Goal: Task Accomplishment & Management: Manage account settings

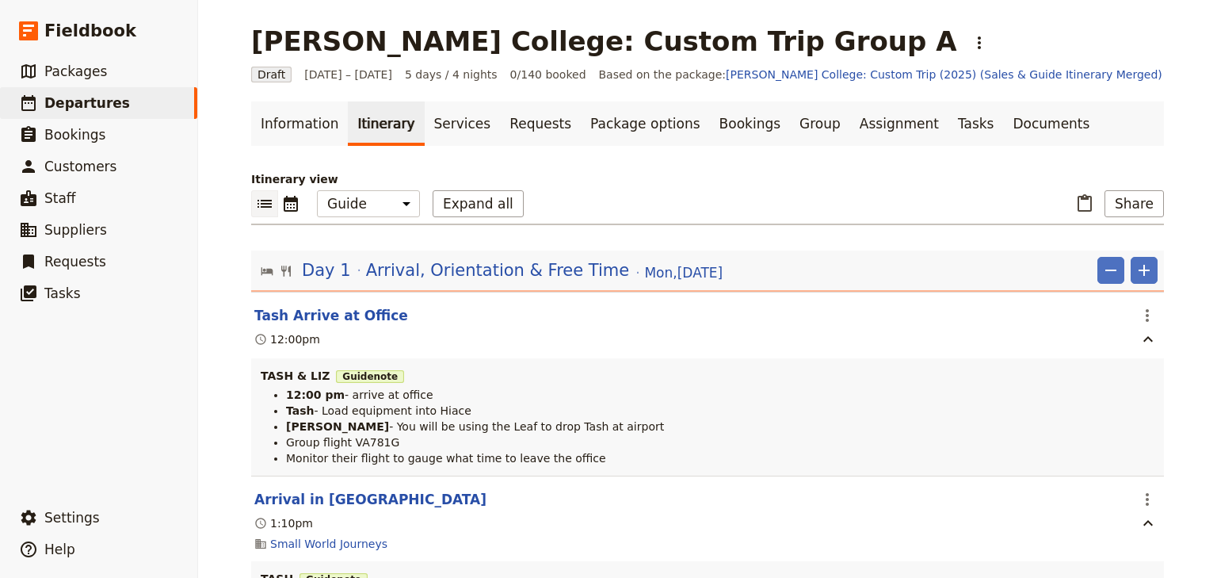
select select "STAFF"
click at [1141, 200] on button "Share" at bounding box center [1134, 203] width 59 height 27
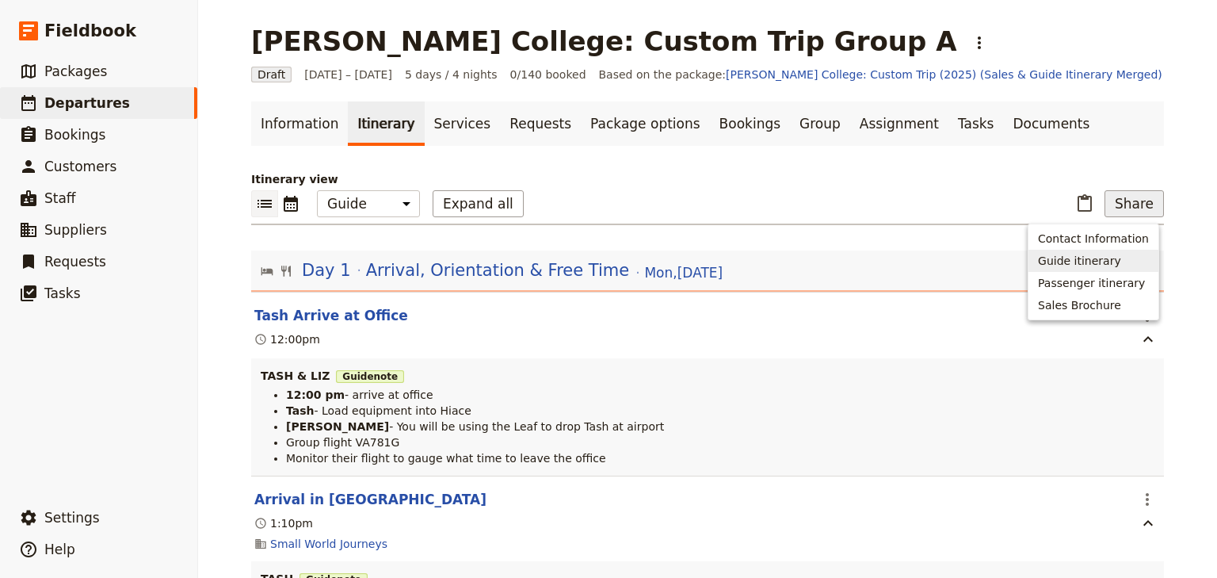
click at [1068, 264] on span "Guide itinerary" at bounding box center [1079, 261] width 83 height 16
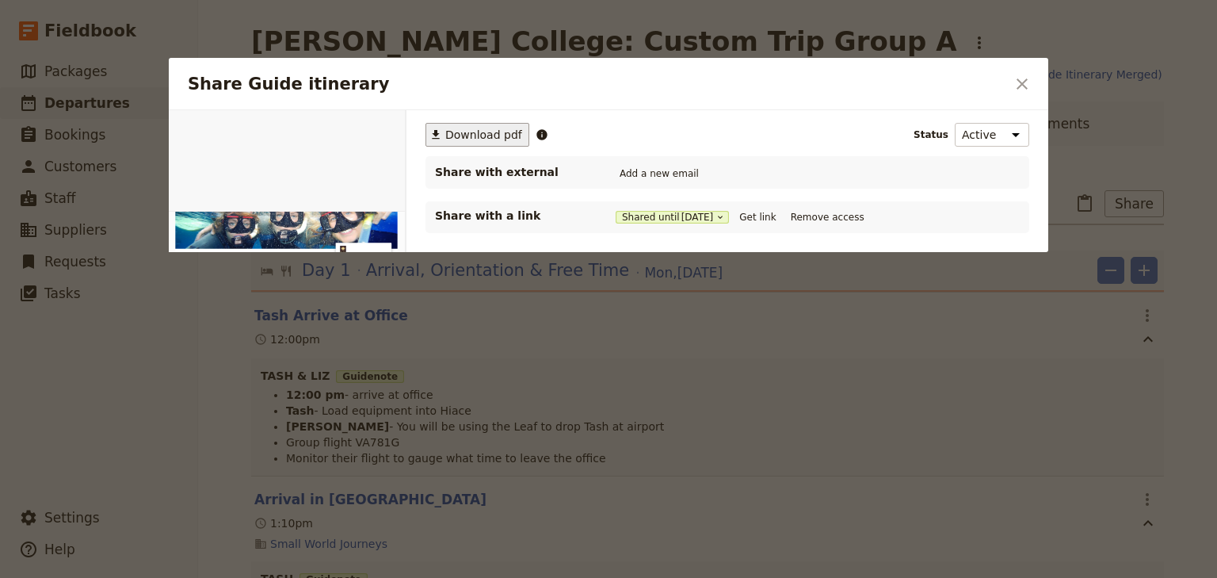
click at [487, 137] on span "Download pdf" at bounding box center [483, 135] width 77 height 16
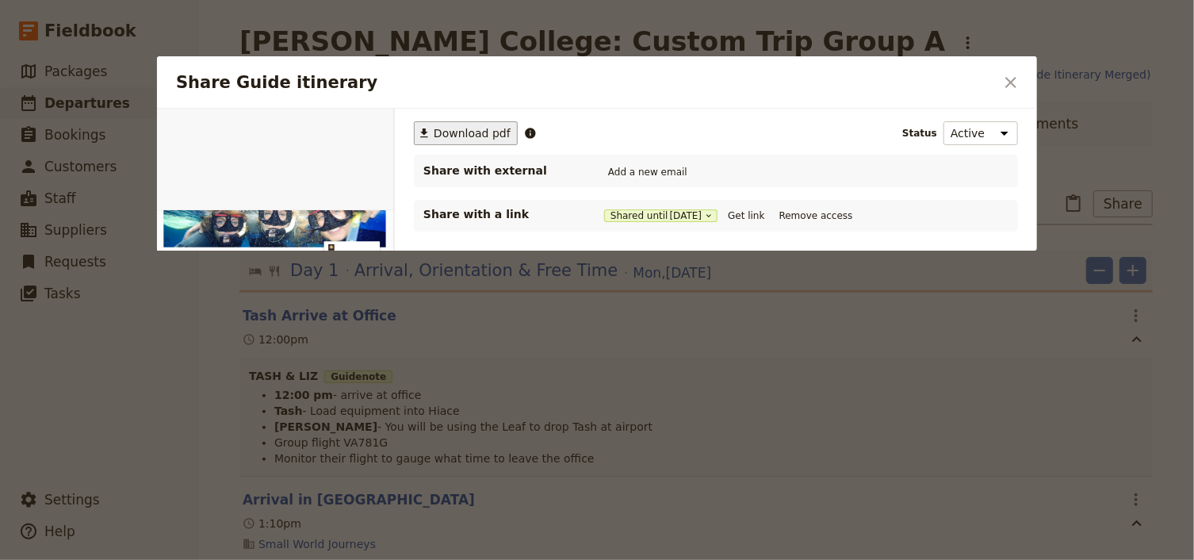
click at [1008, 80] on icon "Close dialog" at bounding box center [1010, 82] width 19 height 19
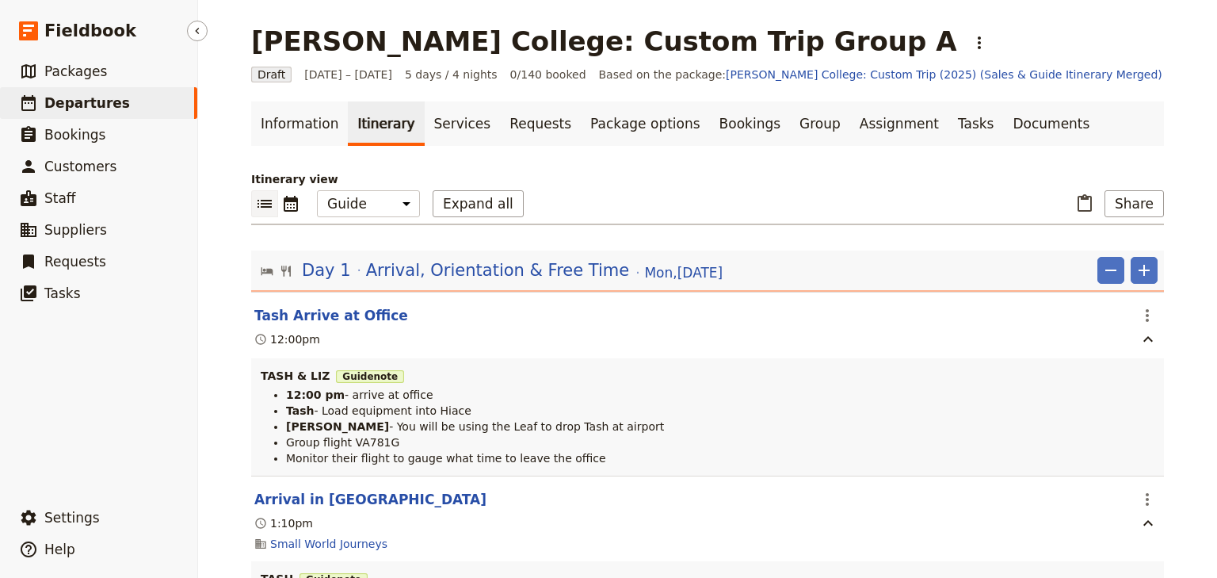
click at [95, 105] on span "Departures" at bounding box center [87, 103] width 86 height 16
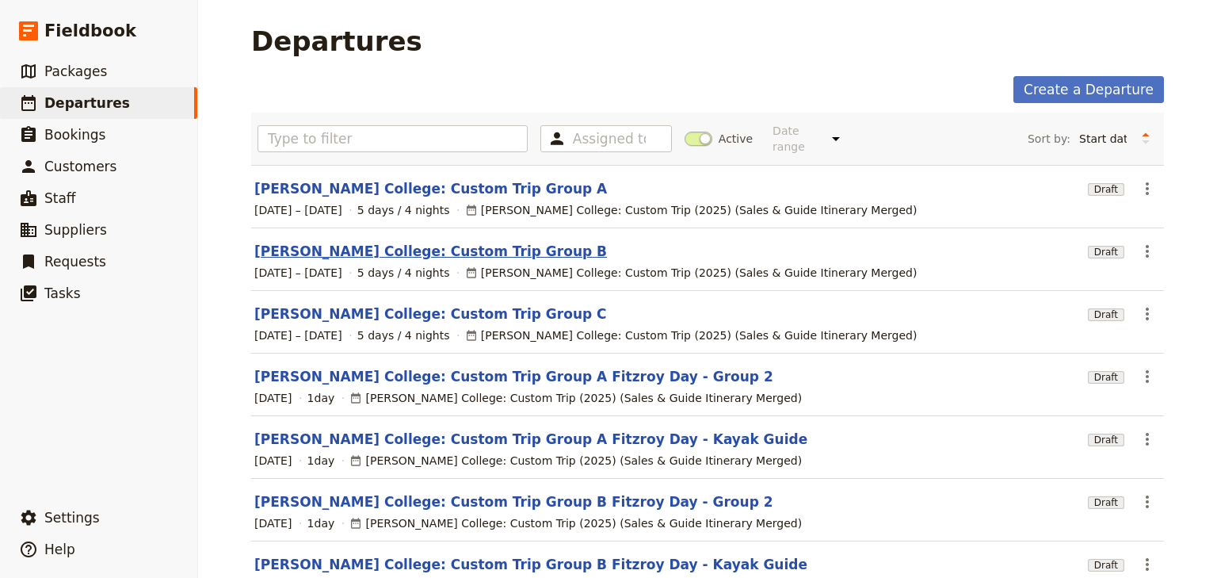
click at [425, 242] on link "[PERSON_NAME] College: Custom Trip Group B" at bounding box center [430, 251] width 353 height 19
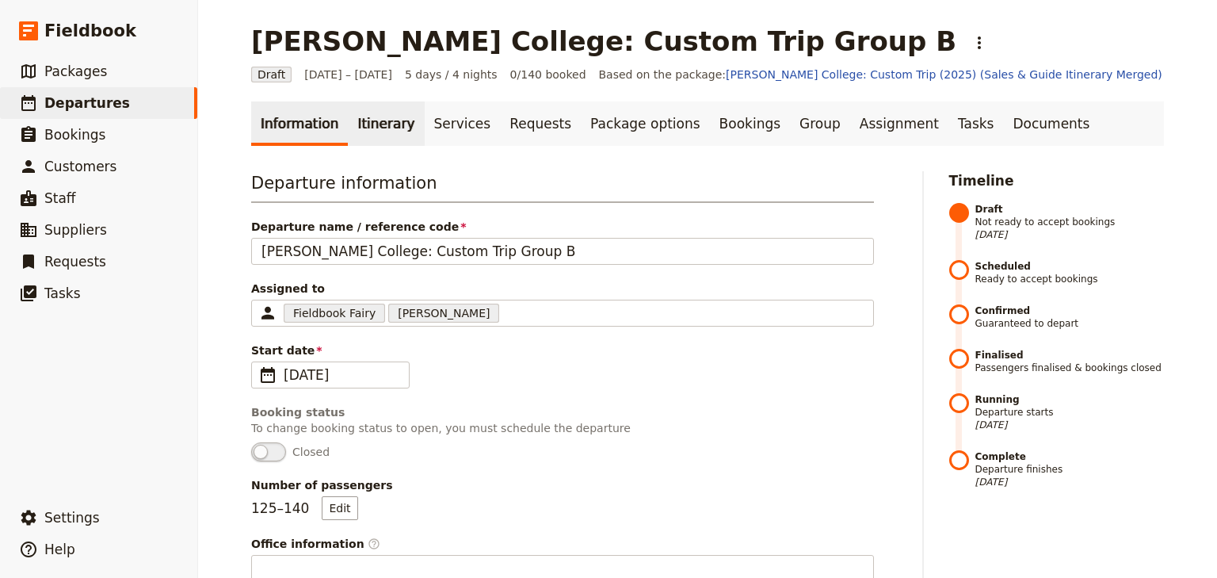
click at [374, 120] on link "Itinerary" at bounding box center [386, 123] width 76 height 44
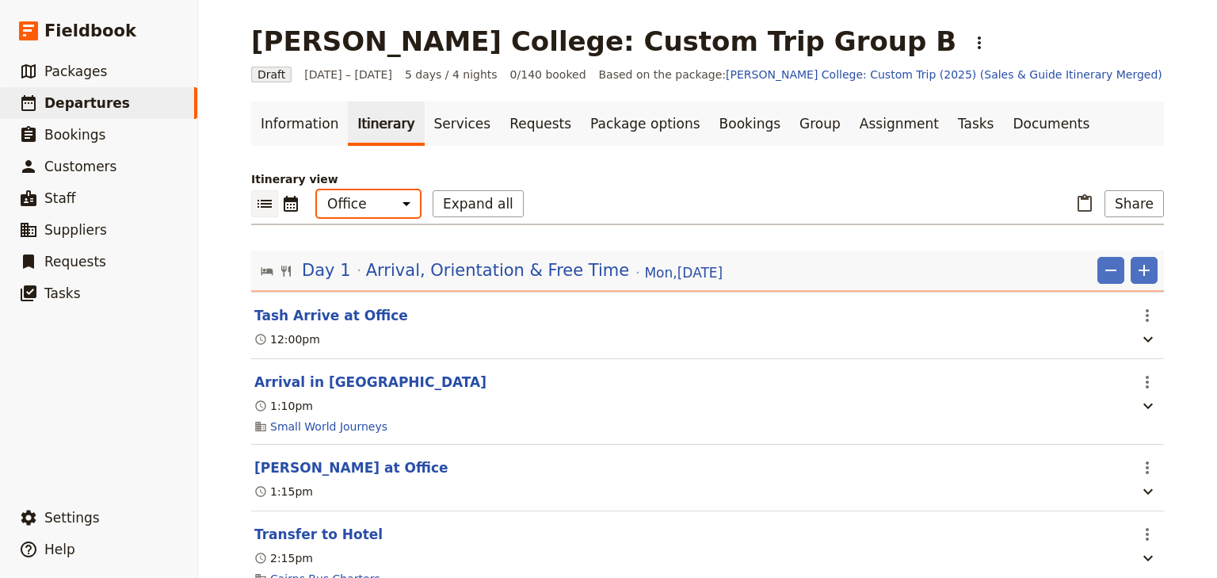
drag, startPoint x: 374, startPoint y: 207, endPoint x: 375, endPoint y: 216, distance: 8.8
click at [374, 207] on select "Office Guide Passenger Sales" at bounding box center [368, 203] width 103 height 27
select select "STAFF"
click at [317, 190] on select "Office Guide Passenger Sales" at bounding box center [368, 203] width 103 height 27
click at [460, 206] on button "Expand all" at bounding box center [478, 203] width 91 height 27
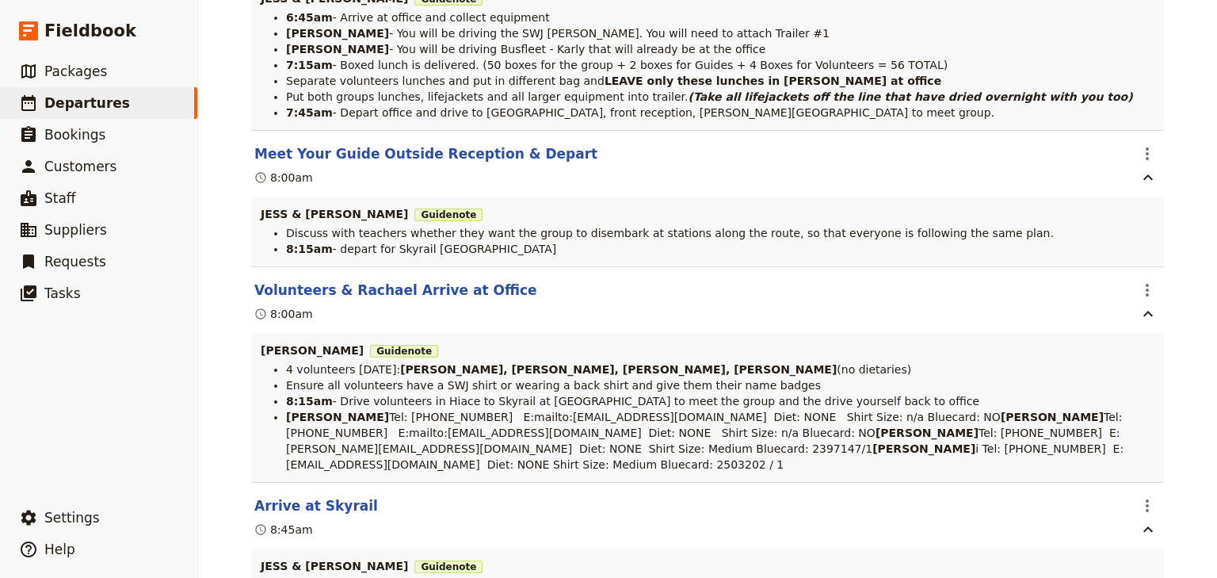
scroll to position [9194, 0]
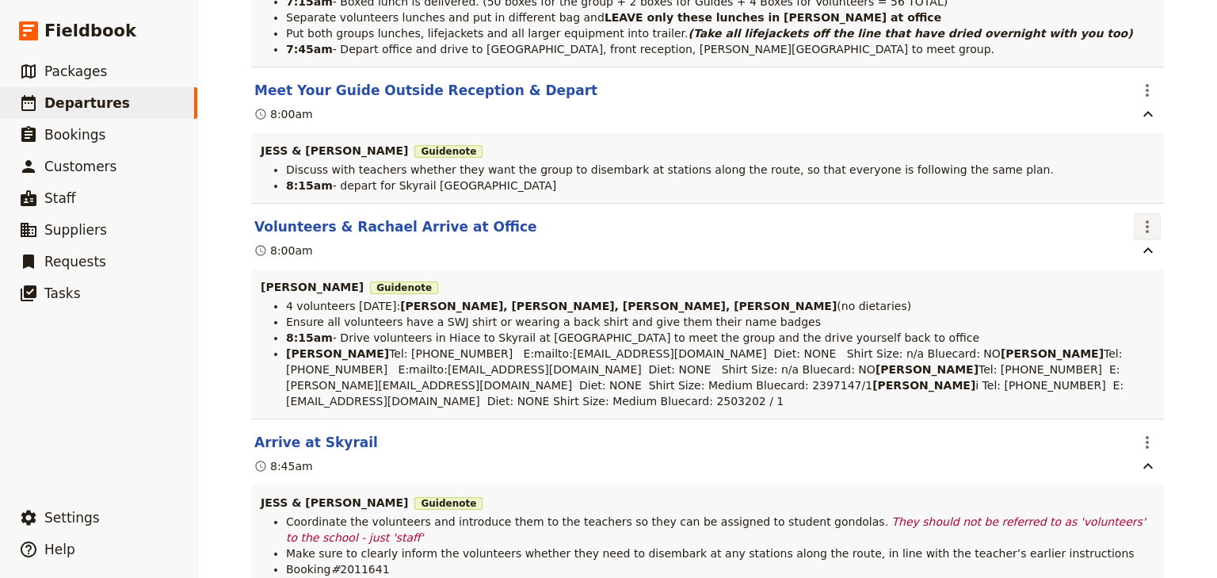
click at [1148, 236] on icon "Actions" at bounding box center [1147, 226] width 19 height 19
click at [1120, 289] on span "Edit this itinerary item" at bounding box center [1069, 293] width 124 height 16
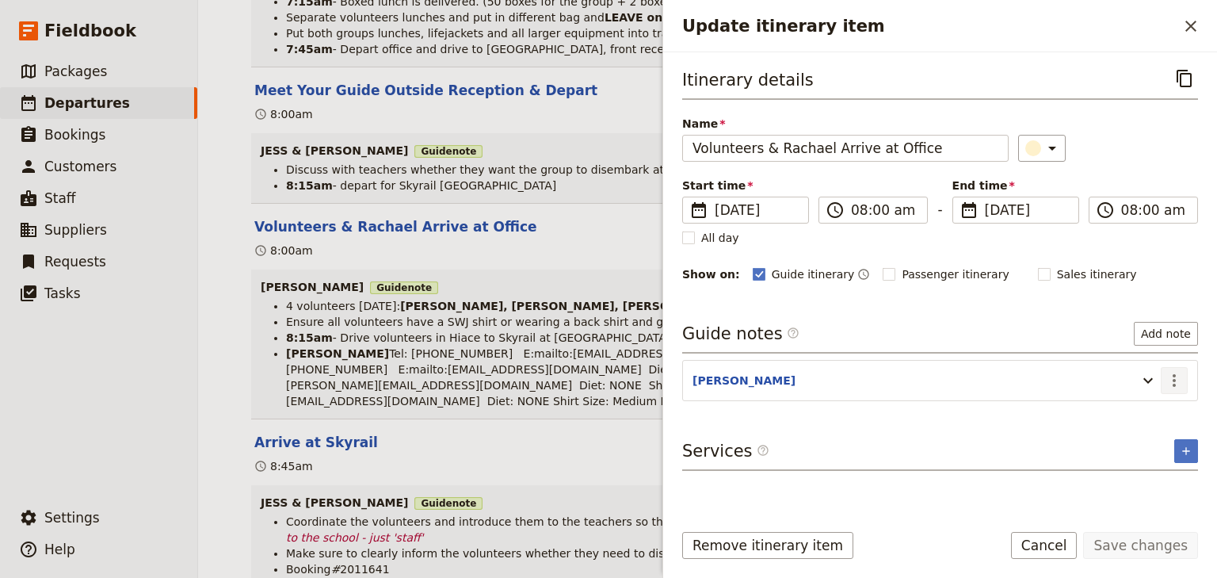
click at [1175, 371] on icon "Actions" at bounding box center [1174, 380] width 19 height 19
click at [1144, 405] on span "Edit note" at bounding box center [1129, 412] width 50 height 16
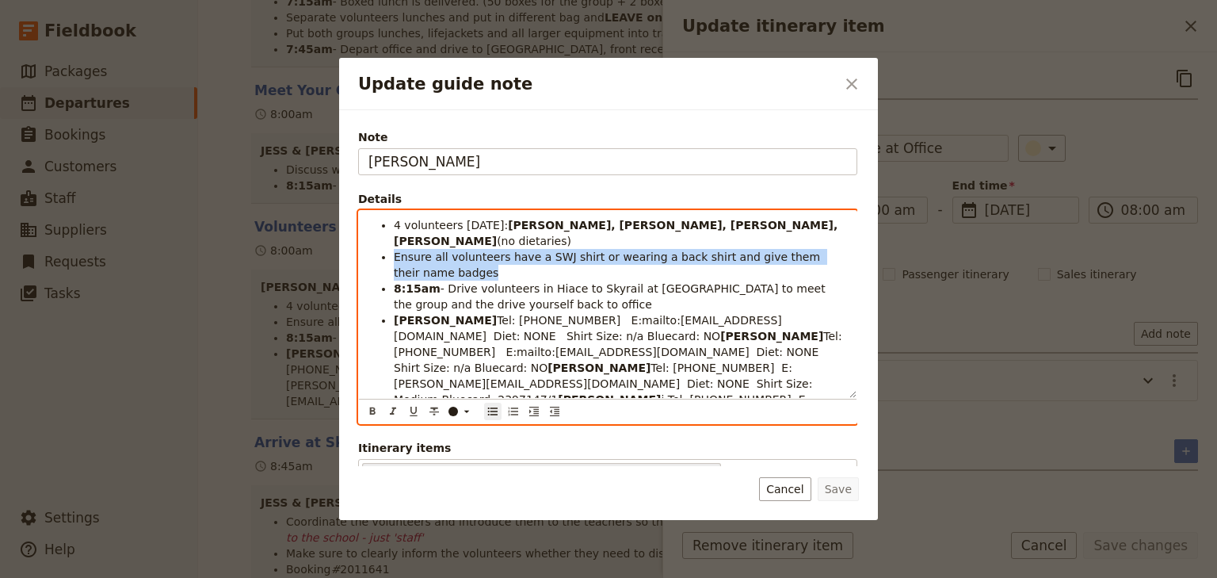
drag, startPoint x: 436, startPoint y: 257, endPoint x: 395, endPoint y: 242, distance: 43.9
click at [395, 249] on li "Ensure all volunteers have a SWJ shirt or wearing a back shirt and give them th…" at bounding box center [620, 265] width 453 height 32
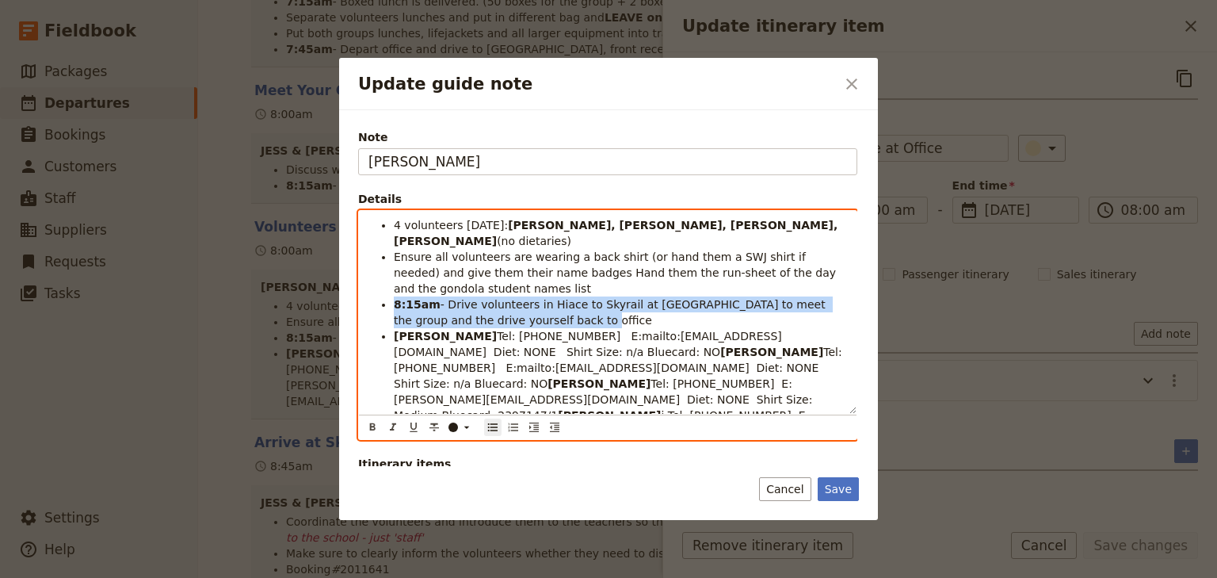
drag, startPoint x: 503, startPoint y: 306, endPoint x: 392, endPoint y: 289, distance: 112.3
click at [392, 289] on ul "4 volunteers [DATE]: [PERSON_NAME], [PERSON_NAME], [PERSON_NAME] (no dietaries)…" at bounding box center [608, 336] width 479 height 238
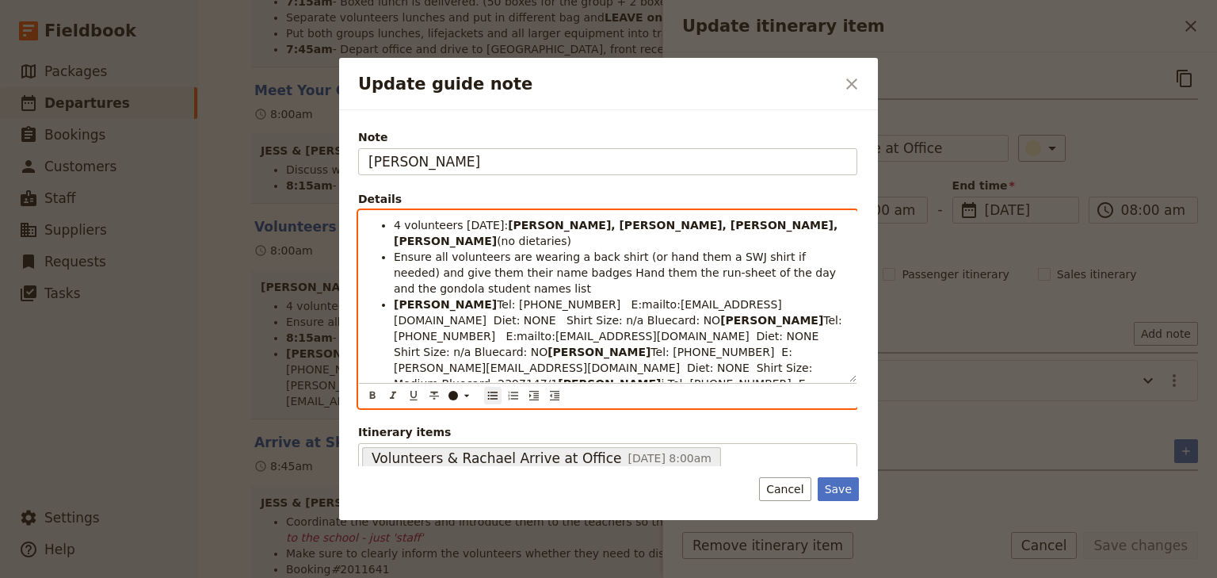
click at [540, 251] on span "Ensure all volunteers are wearing a back shirt (or hand them a SWJ shirt if nee…" at bounding box center [616, 272] width 445 height 44
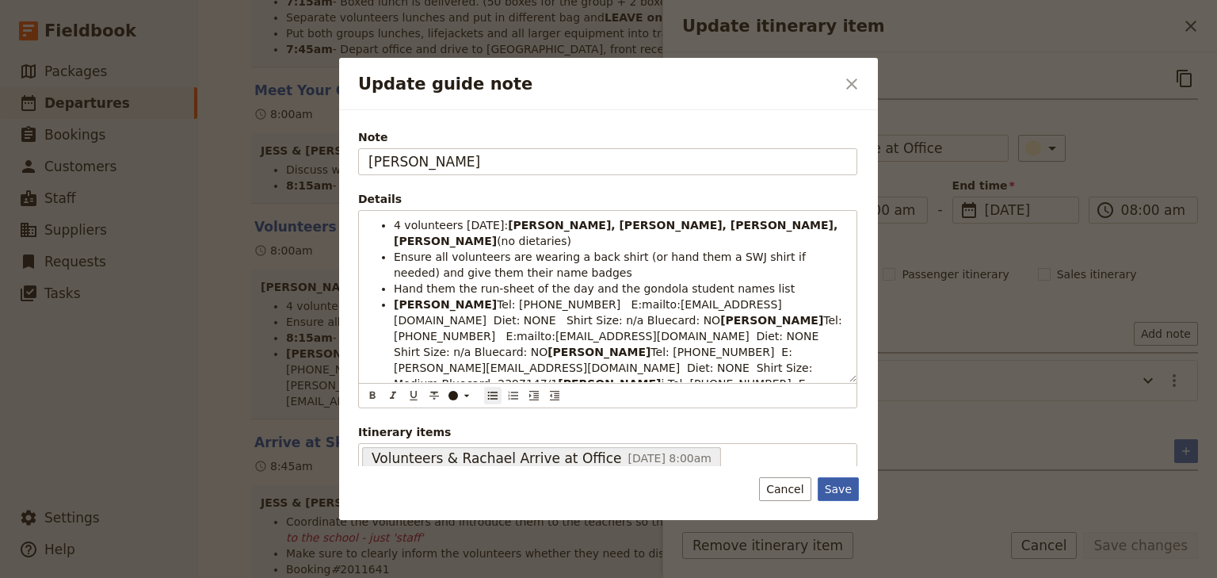
click at [837, 485] on button "Save" at bounding box center [838, 489] width 41 height 24
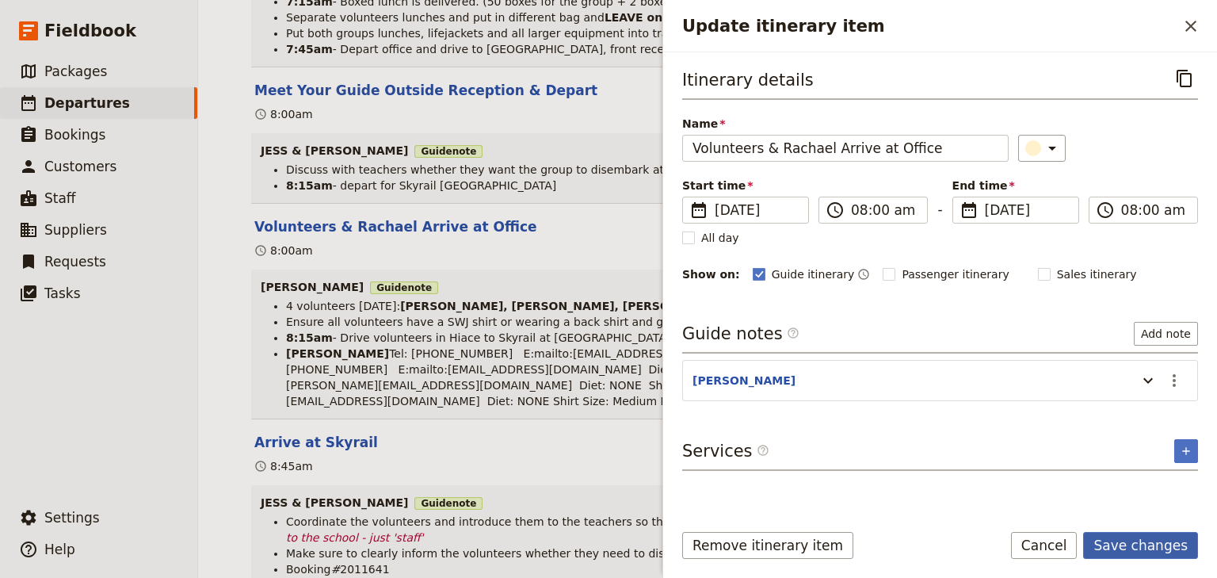
click at [1134, 548] on button "Save changes" at bounding box center [1140, 545] width 115 height 27
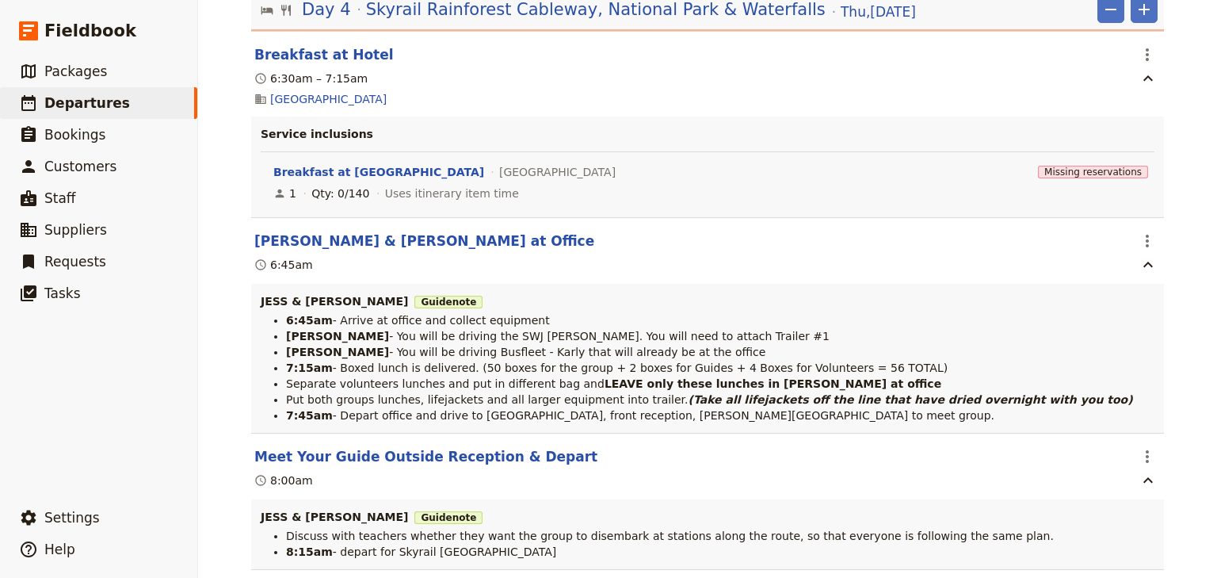
scroll to position [8687, 0]
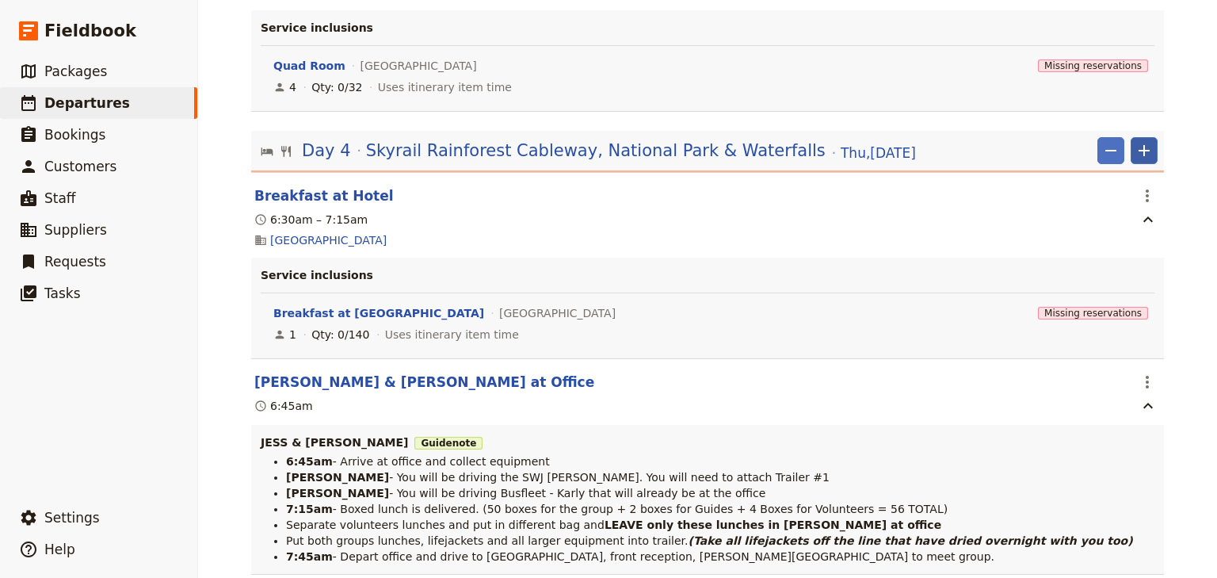
click at [1144, 156] on icon "Add" at bounding box center [1144, 150] width 11 height 11
click at [1091, 200] on span "Add itinerary item" at bounding box center [1092, 199] width 101 height 16
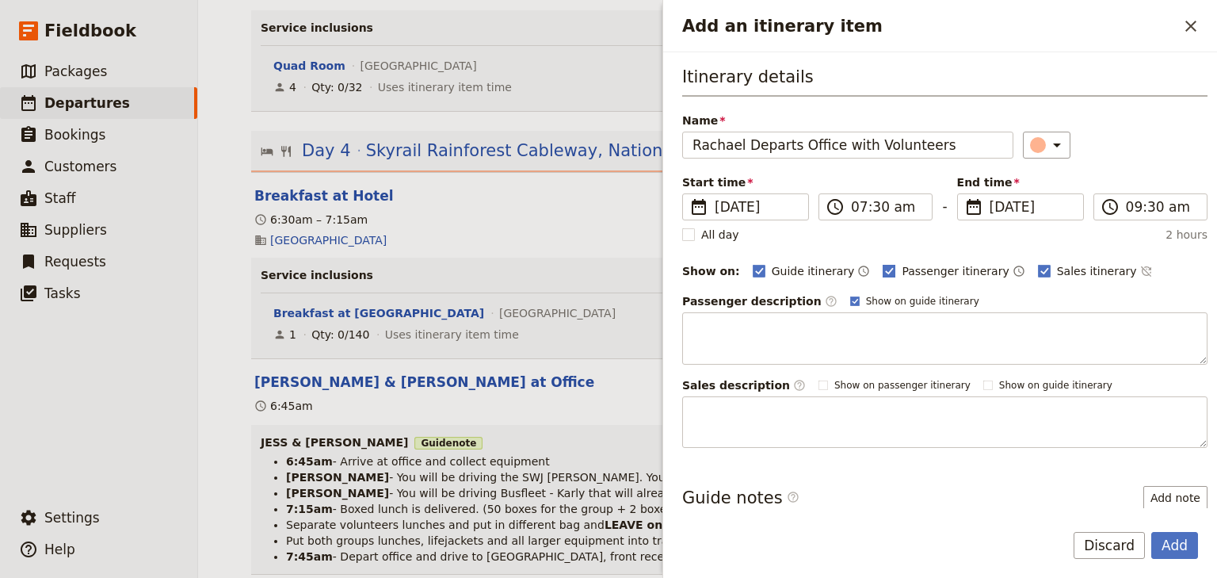
type input "Rachael Departs Office with Volunteers"
click at [884, 265] on rect "Add an itinerary item" at bounding box center [890, 271] width 12 height 12
click at [882, 263] on input "Passenger itinerary" at bounding box center [882, 262] width 1 height 1
checkbox input "false"
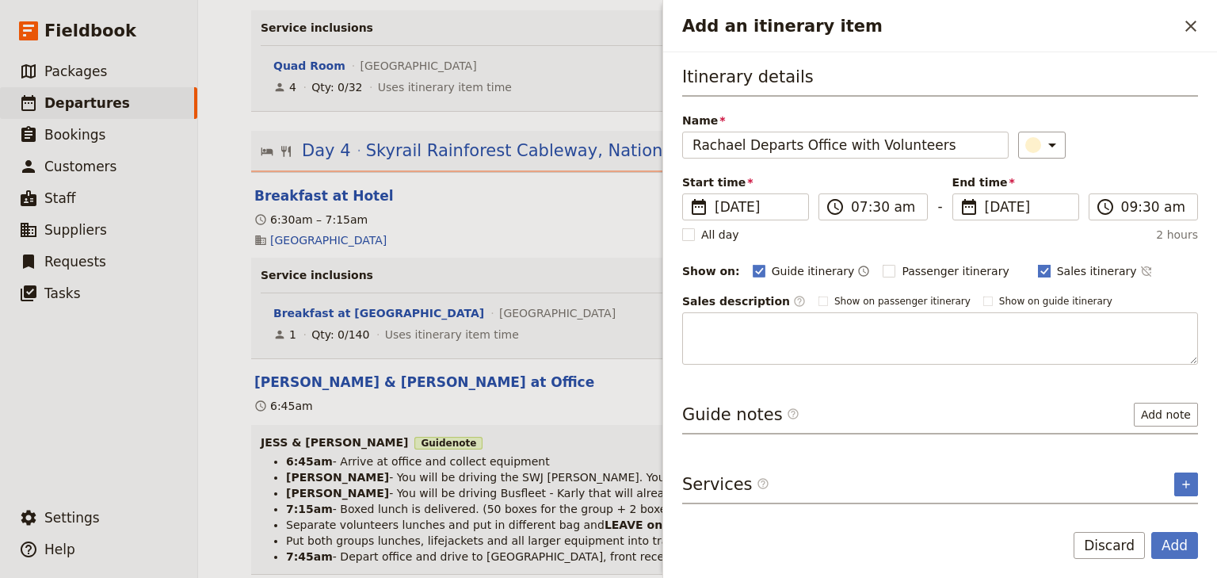
click at [1038, 269] on rect "Add an itinerary item" at bounding box center [1044, 271] width 12 height 12
click at [1037, 263] on input "Sales itinerary" at bounding box center [1037, 262] width 1 height 1
checkbox input "false"
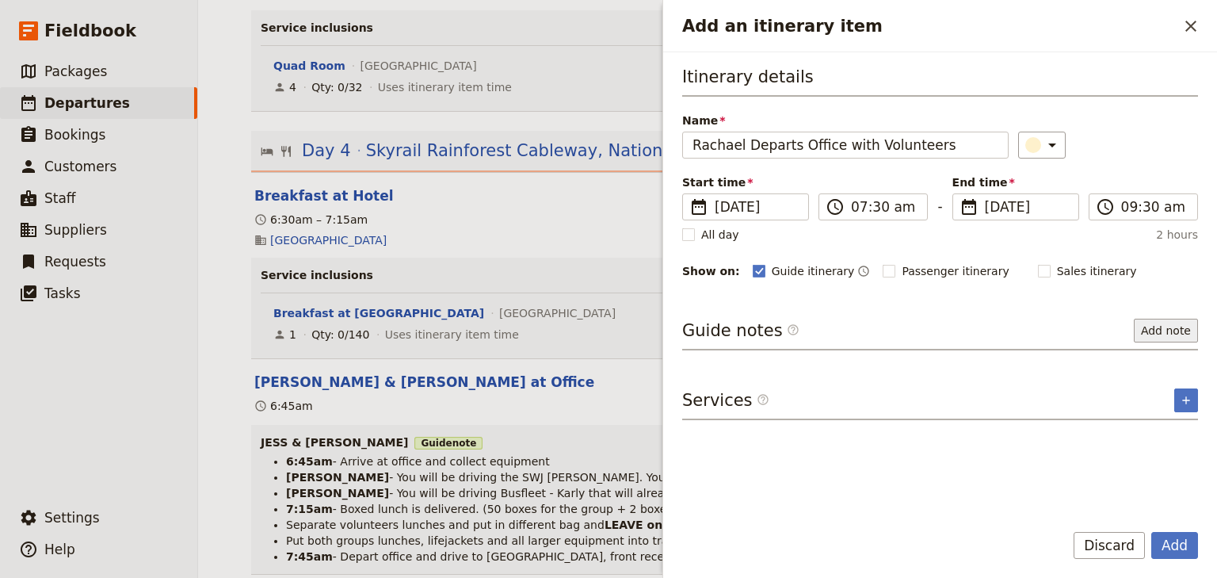
click at [1167, 326] on button "Add note" at bounding box center [1166, 331] width 64 height 24
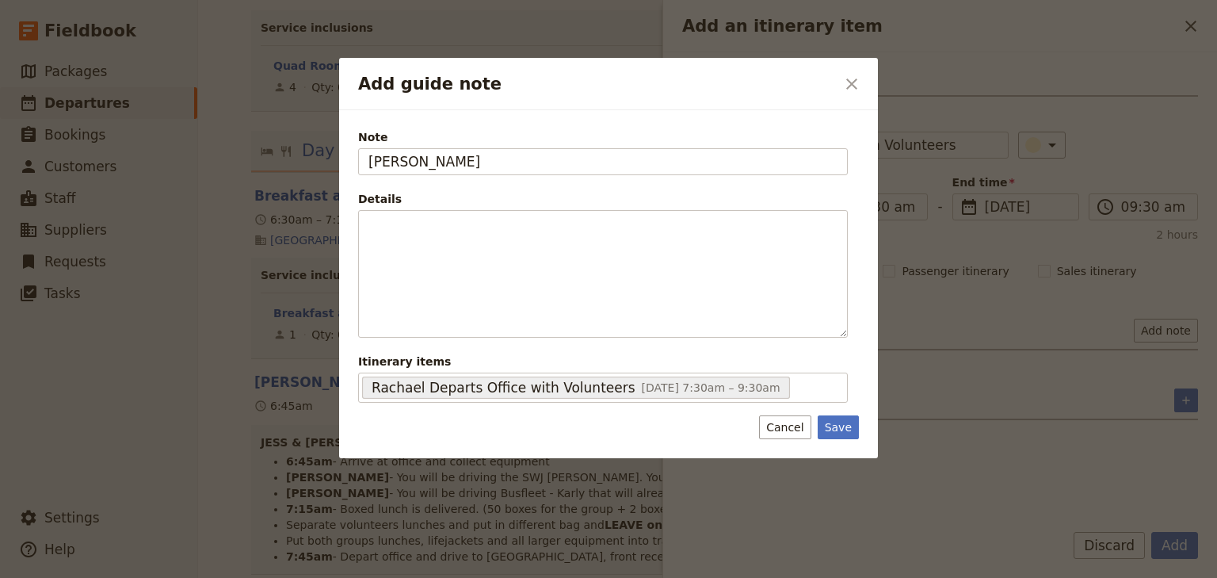
type input "[PERSON_NAME]"
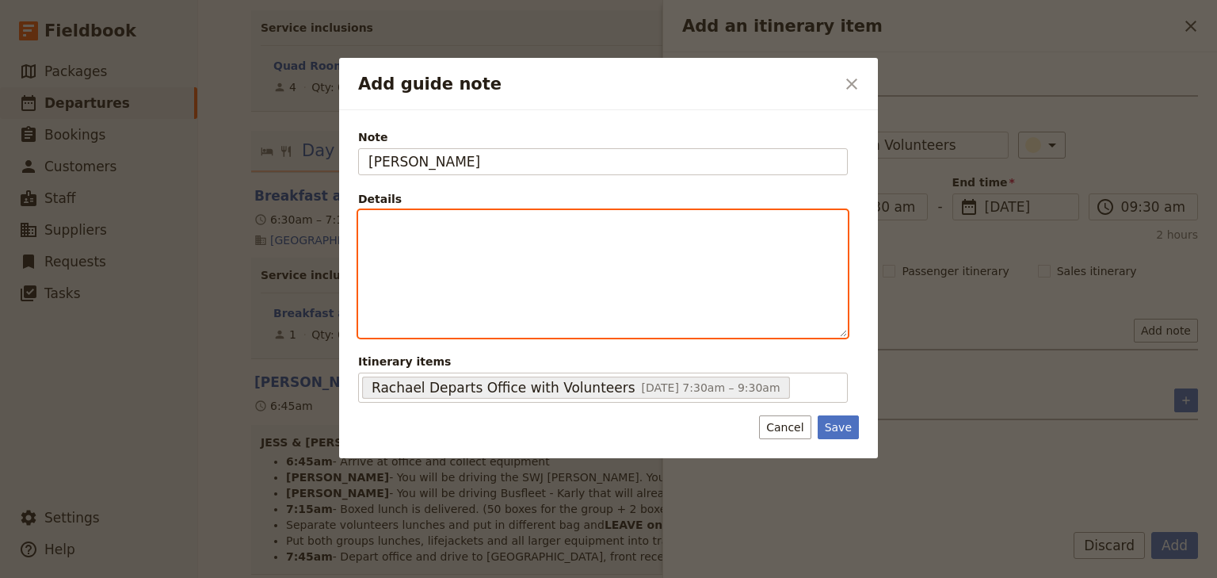
click at [389, 244] on div "Add guide note" at bounding box center [603, 274] width 488 height 126
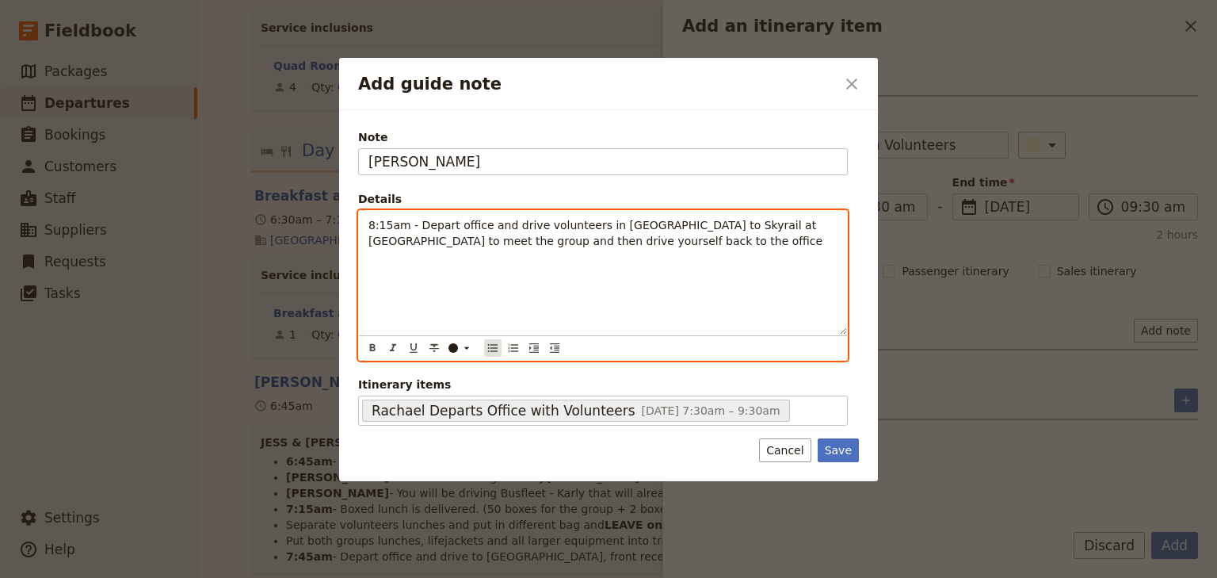
click at [489, 345] on icon "Bulleted list" at bounding box center [493, 348] width 13 height 13
drag, startPoint x: 426, startPoint y: 224, endPoint x: 396, endPoint y: 224, distance: 30.1
click at [396, 224] on span "8:15am - Depart office and drive volunteers in [GEOGRAPHIC_DATA] to Skyrail at …" at bounding box center [613, 241] width 438 height 44
click at [375, 347] on icon "Format bold" at bounding box center [372, 348] width 13 height 13
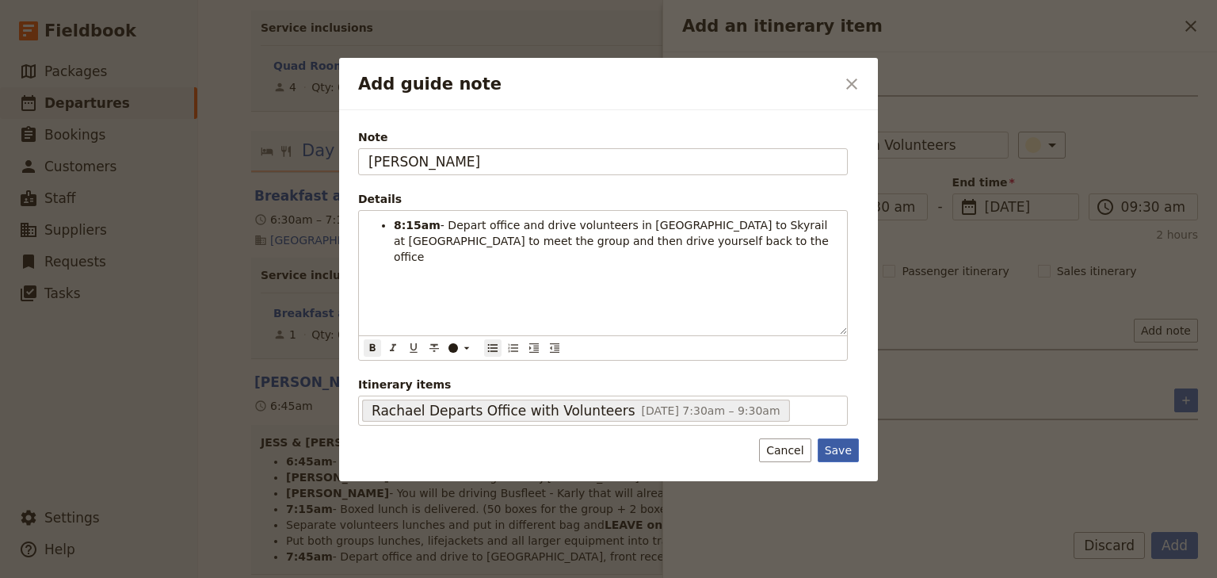
click at [835, 449] on button "Save" at bounding box center [838, 450] width 41 height 24
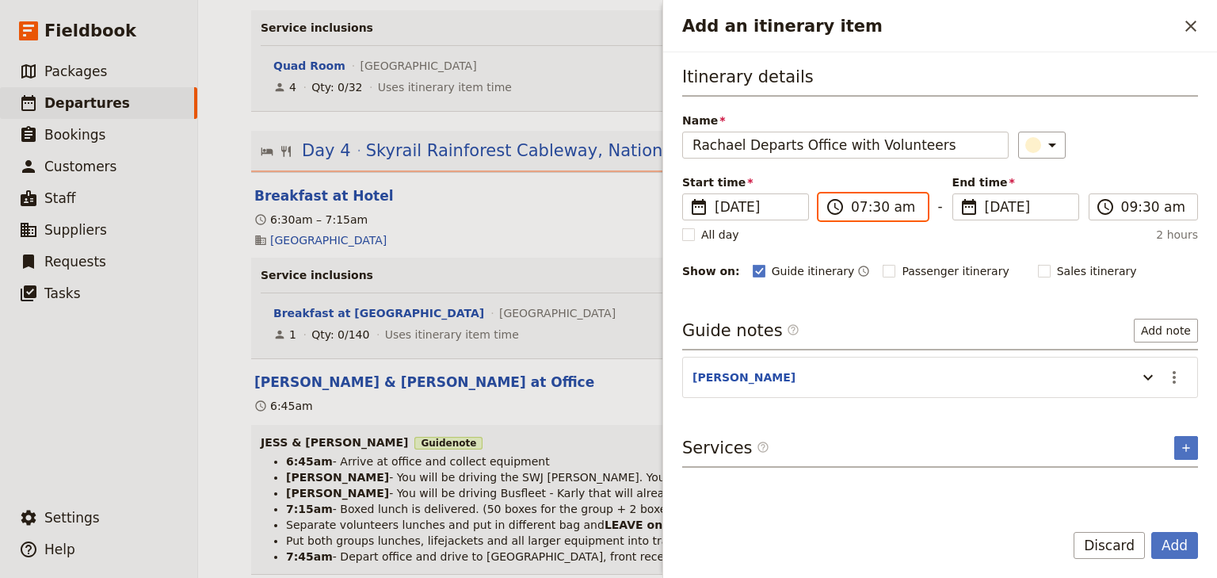
click at [859, 208] on input "07:30 am" at bounding box center [884, 206] width 67 height 19
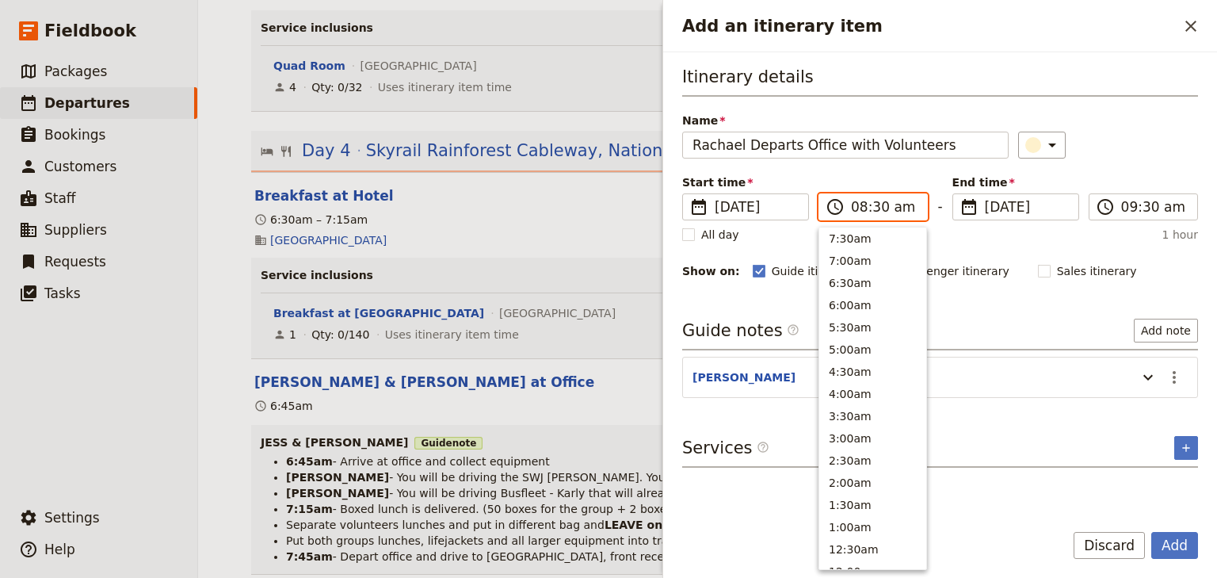
scroll to position [669, 0]
click at [876, 208] on input "08:30 am" at bounding box center [884, 206] width 67 height 19
type input "08:15 am"
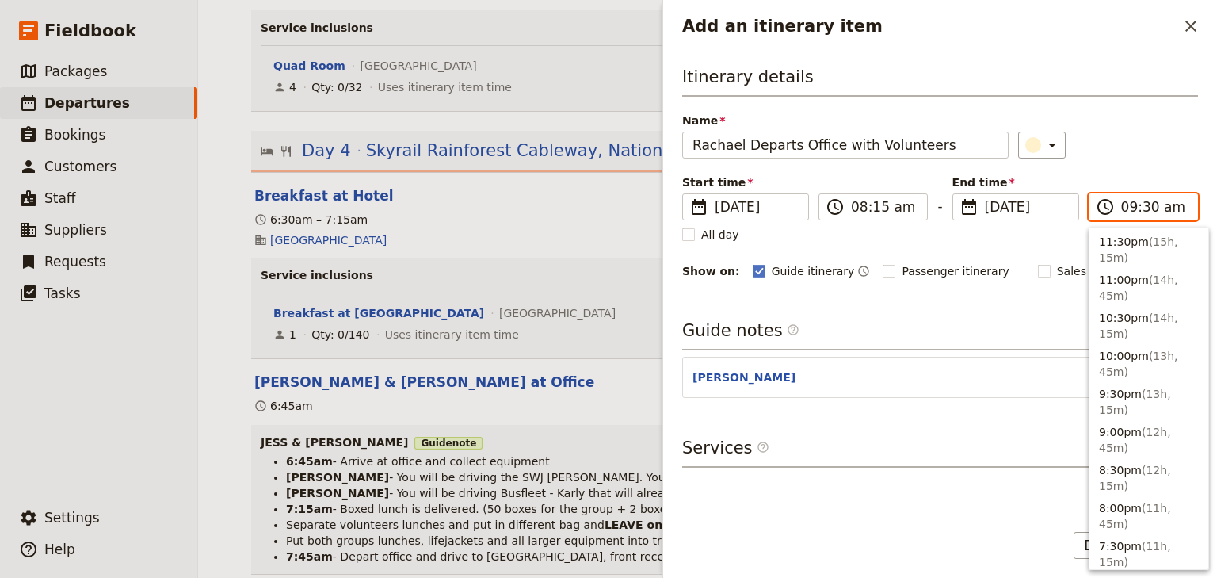
click at [1128, 210] on input "09:30 am" at bounding box center [1155, 206] width 67 height 19
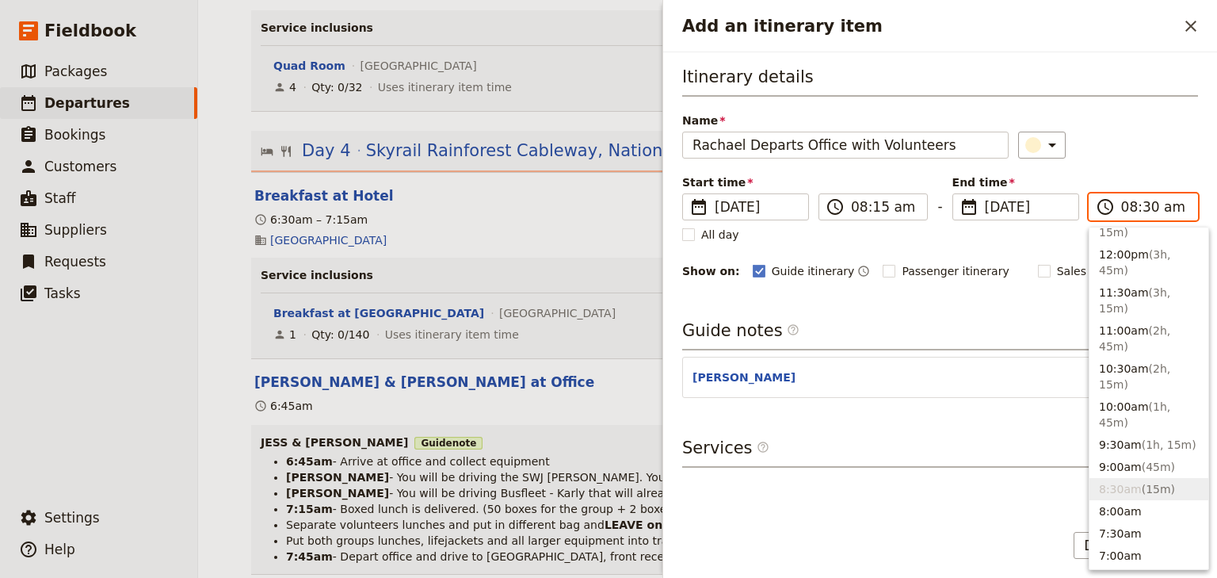
click at [1146, 205] on input "08:30 am" at bounding box center [1155, 206] width 67 height 19
type input "08:15 am"
click at [1140, 166] on div "Itinerary details Name [PERSON_NAME] Departs Office with Volunteers ​ Start tim…" at bounding box center [940, 173] width 516 height 216
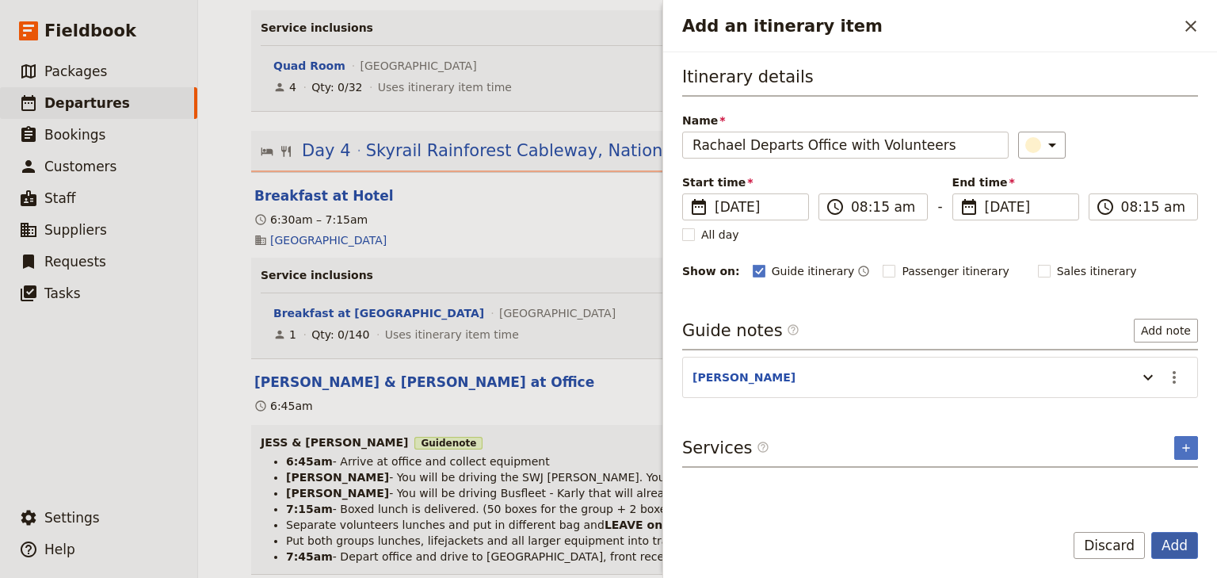
click at [1177, 539] on button "Add" at bounding box center [1175, 545] width 47 height 27
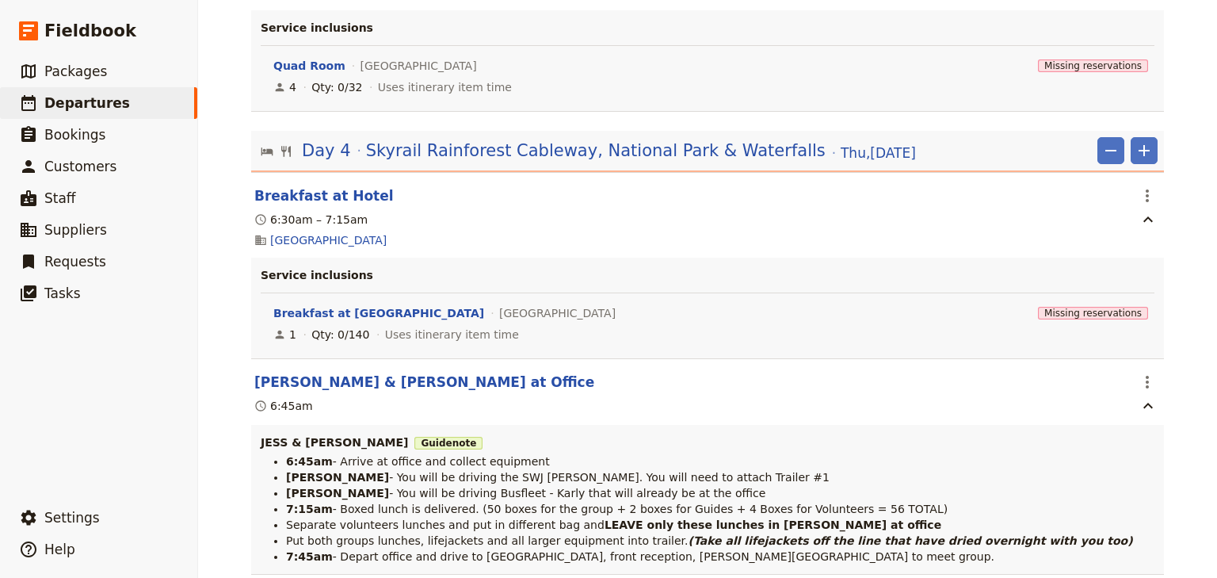
drag, startPoint x: 1194, startPoint y: 296, endPoint x: 1198, endPoint y: 341, distance: 44.6
click at [1194, 296] on div "[PERSON_NAME][GEOGRAPHIC_DATA]: Custom Trip Group B ​ Draft [DATE] – [DATE] 5 d…" at bounding box center [707, 289] width 1019 height 578
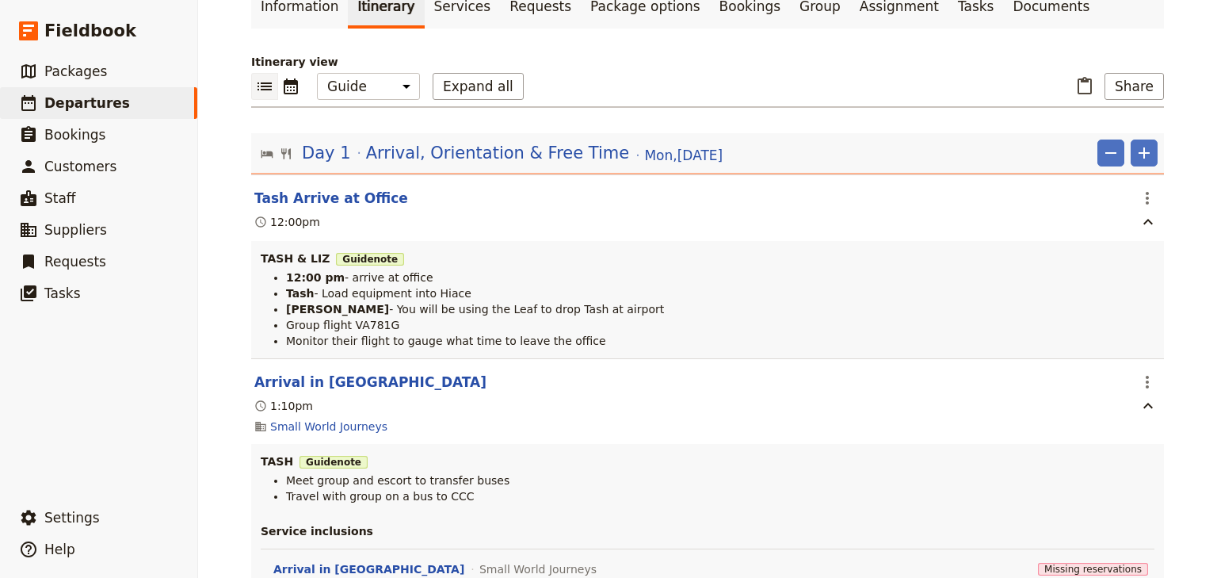
scroll to position [0, 0]
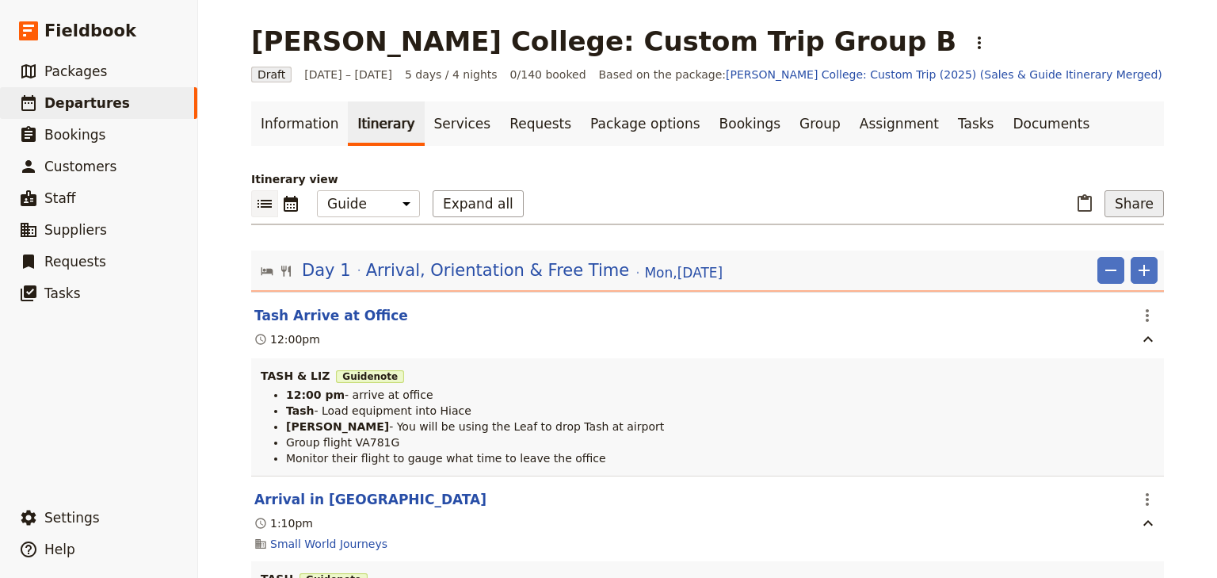
click at [1138, 204] on button "Share" at bounding box center [1134, 203] width 59 height 27
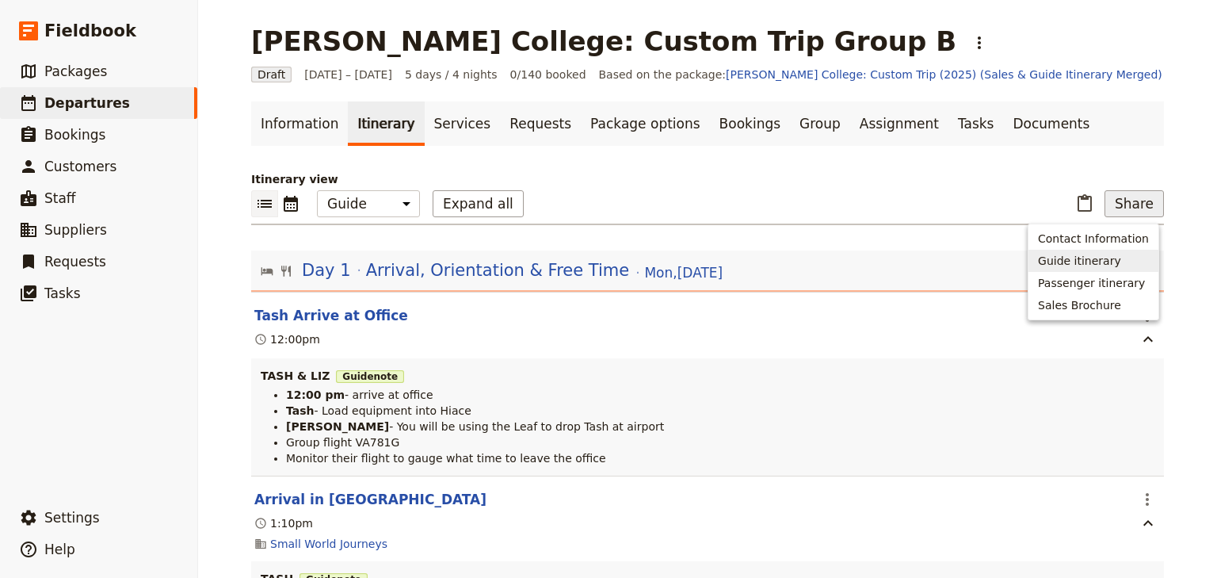
click at [1072, 258] on span "Guide itinerary" at bounding box center [1079, 261] width 83 height 16
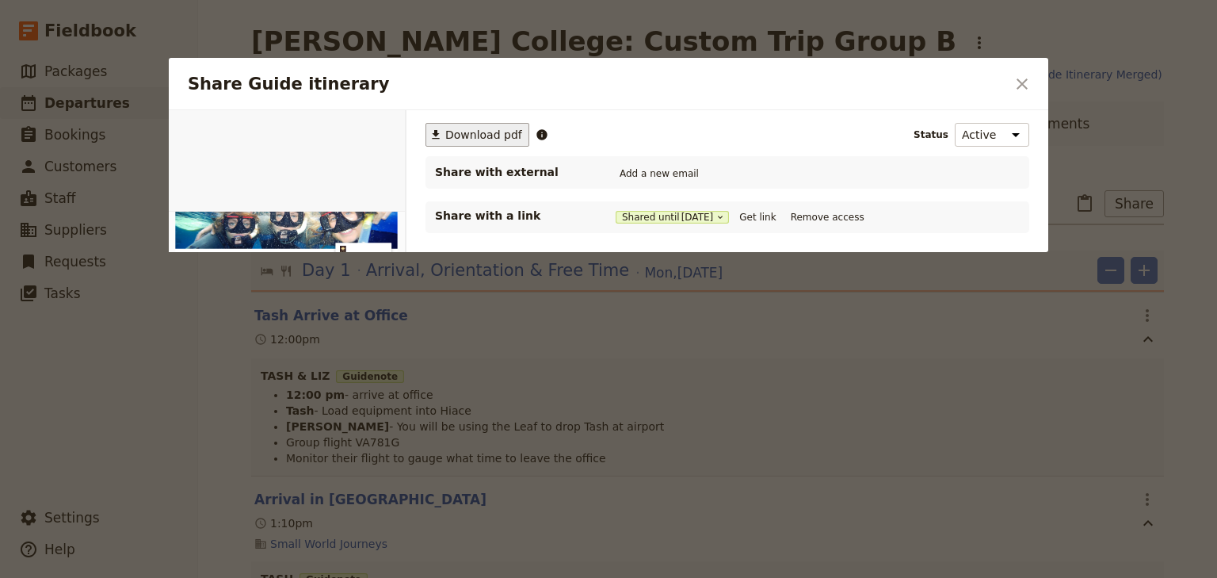
click at [480, 141] on span "Download pdf" at bounding box center [483, 135] width 77 height 16
click at [1027, 83] on icon "Close dialog" at bounding box center [1022, 84] width 19 height 19
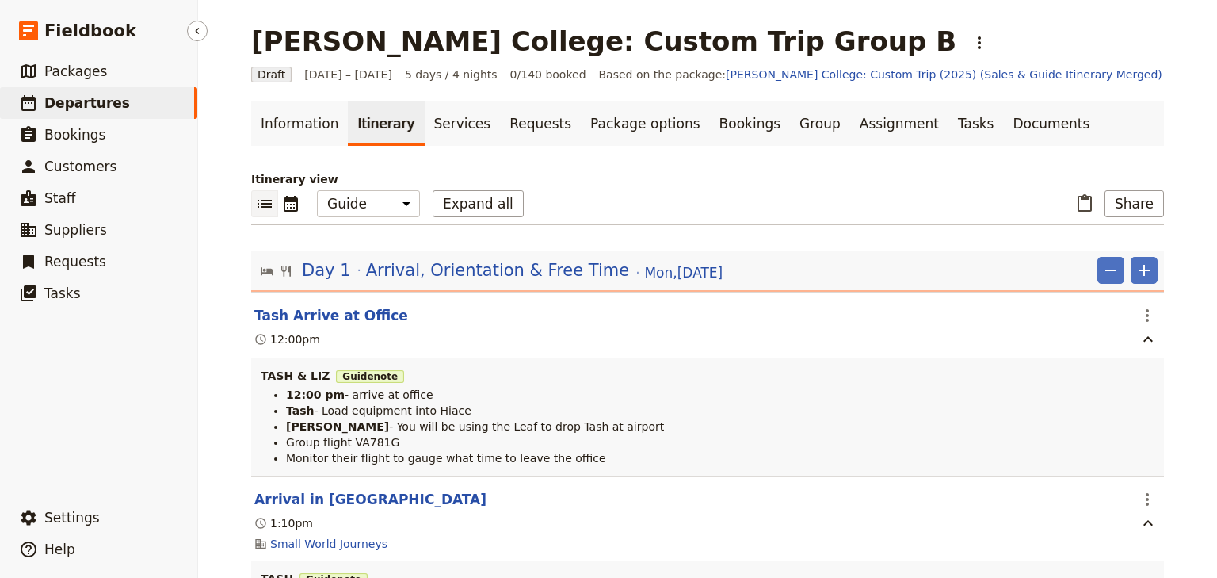
click at [90, 104] on span "Departures" at bounding box center [87, 103] width 86 height 16
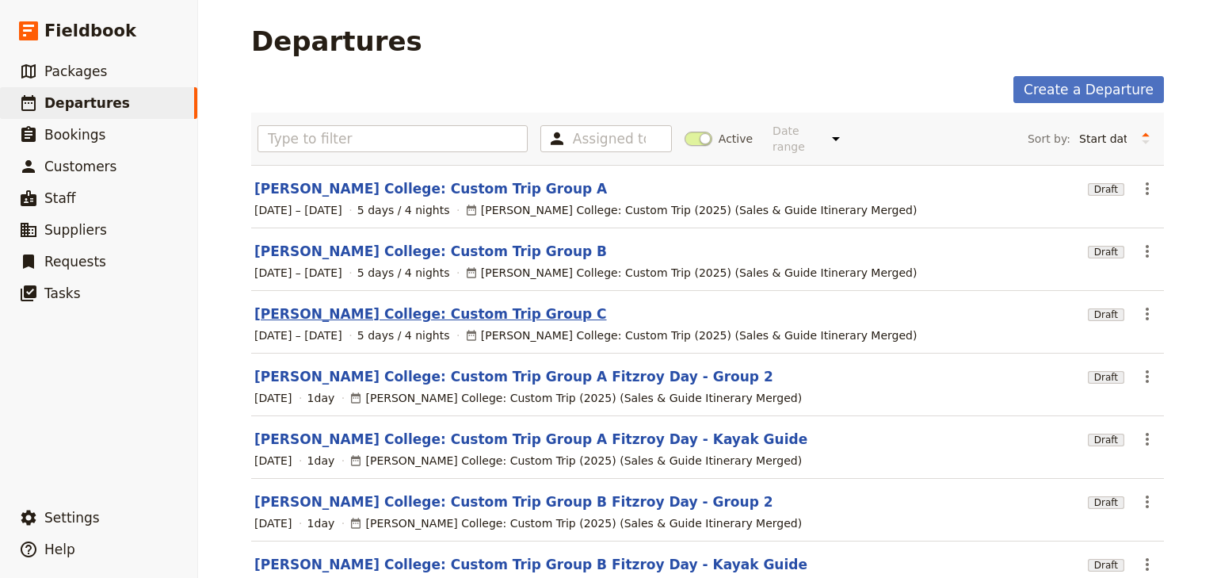
click at [443, 304] on link "[PERSON_NAME] College: Custom Trip Group C" at bounding box center [430, 313] width 353 height 19
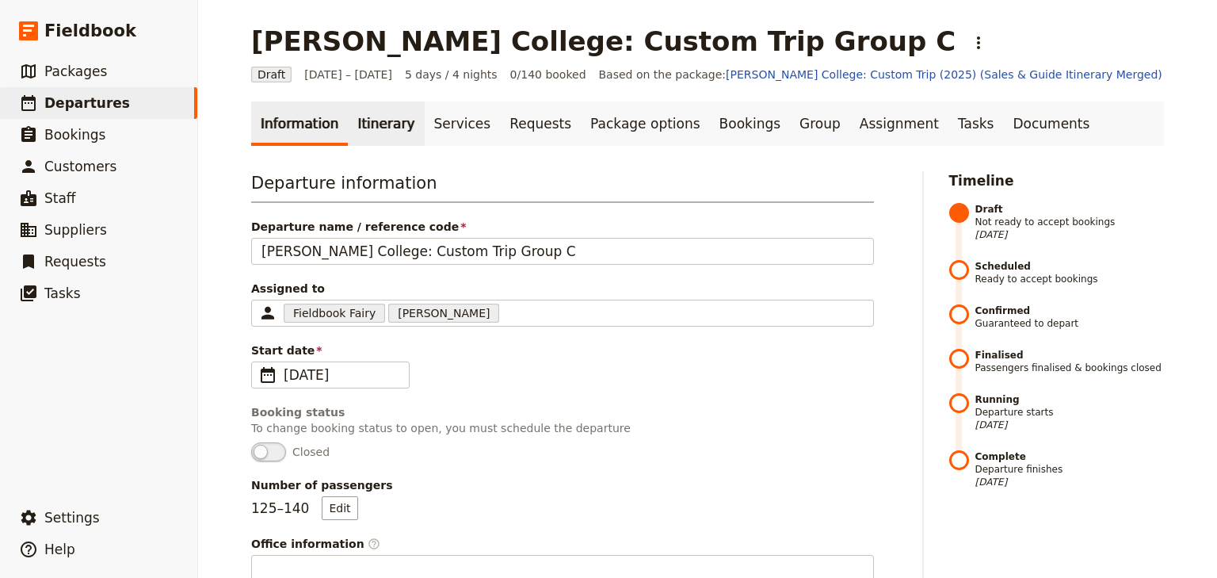
click at [371, 132] on link "Itinerary" at bounding box center [386, 123] width 76 height 44
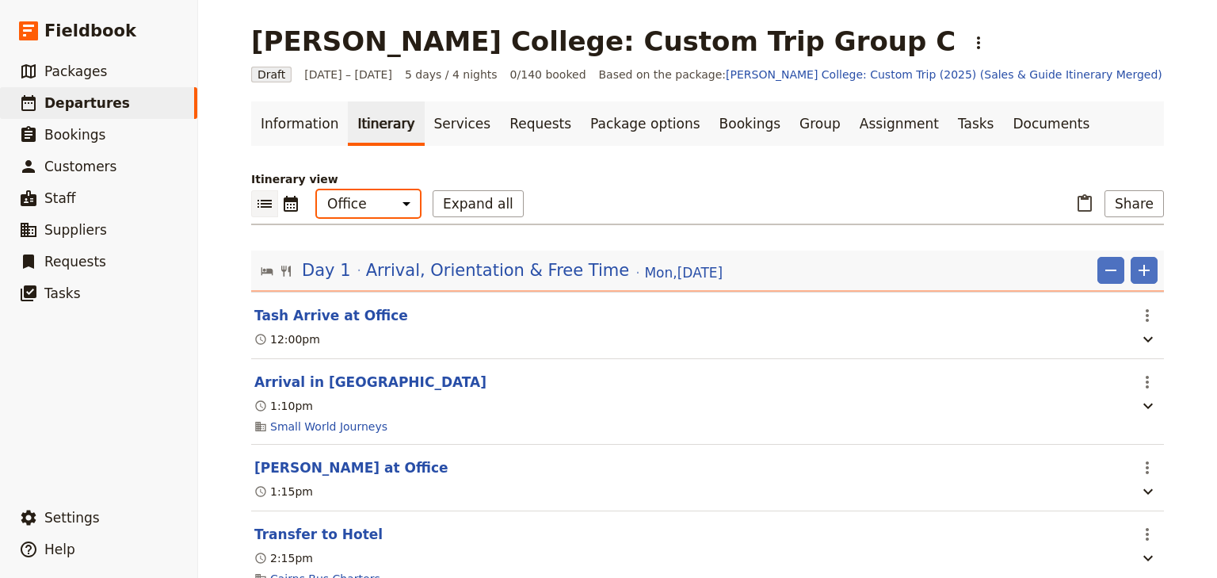
drag, startPoint x: 361, startPoint y: 204, endPoint x: 361, endPoint y: 215, distance: 11.1
click at [361, 204] on select "Office Guide Passenger Sales" at bounding box center [368, 203] width 103 height 27
select select "STAFF"
click at [317, 190] on select "Office Guide Passenger Sales" at bounding box center [368, 203] width 103 height 27
click at [438, 209] on button "Expand all" at bounding box center [478, 203] width 91 height 27
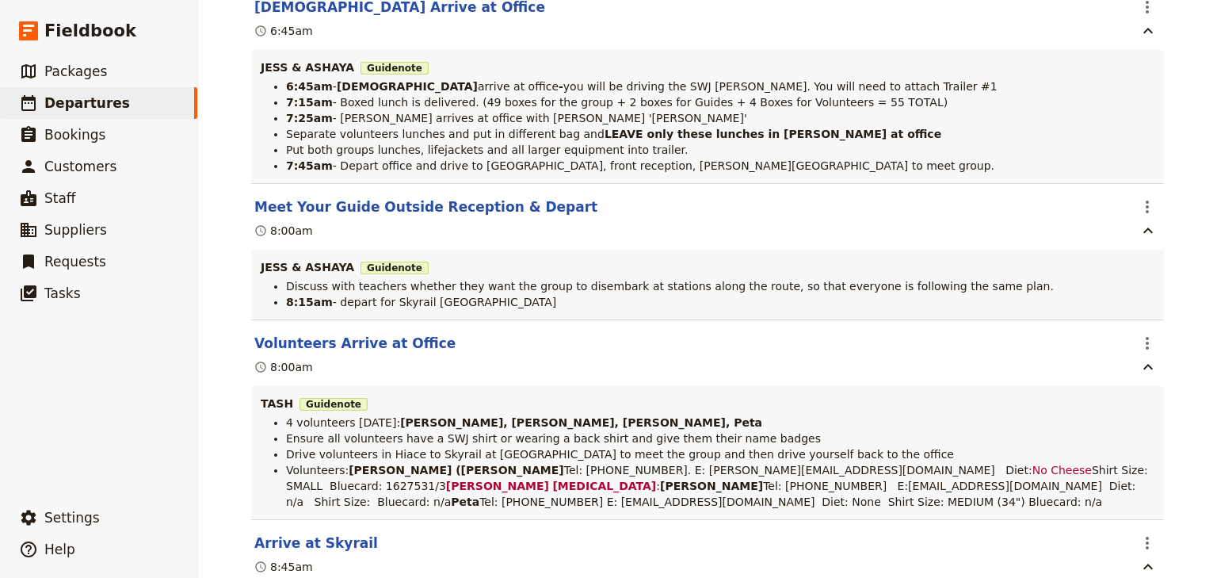
scroll to position [2853, 0]
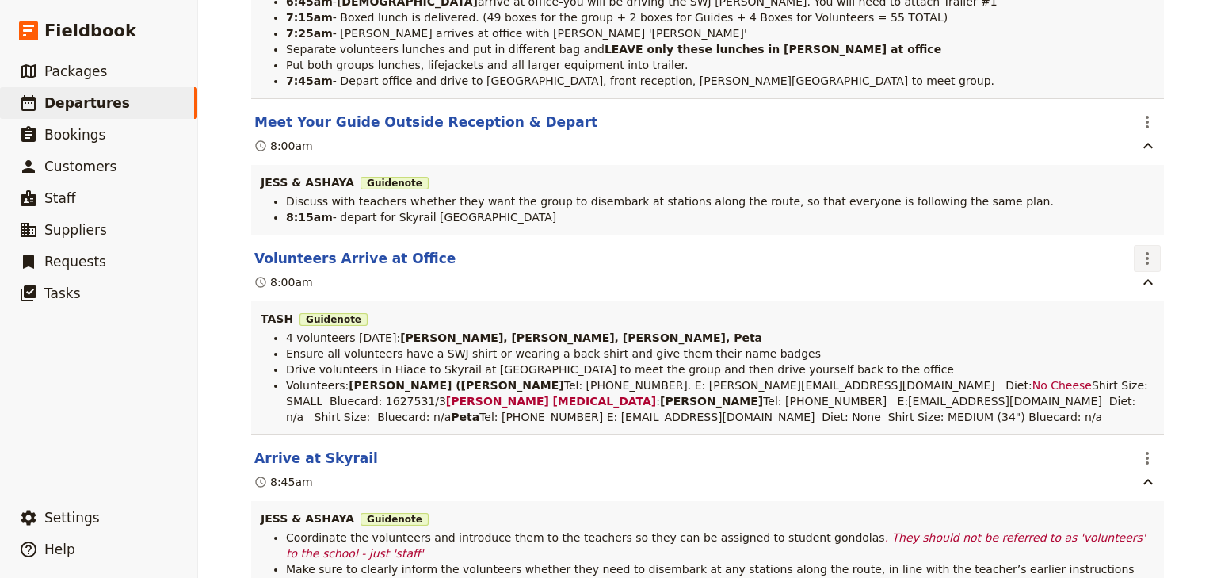
click at [1146, 265] on icon "Actions" at bounding box center [1147, 258] width 3 height 13
click at [1128, 317] on span "Edit this itinerary item" at bounding box center [1069, 319] width 124 height 16
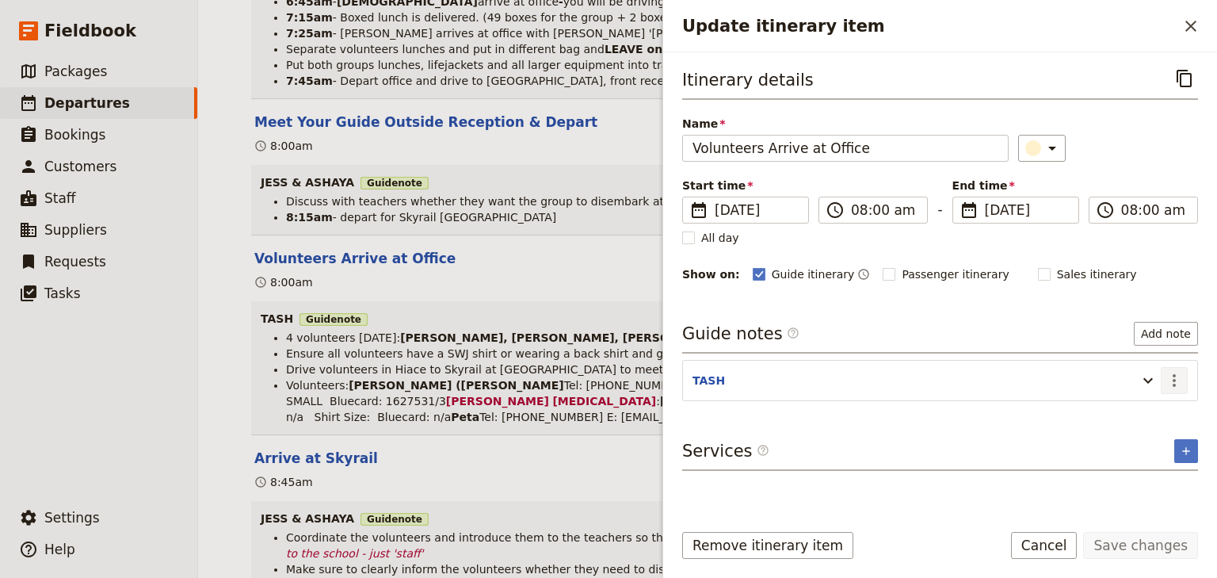
click at [1179, 378] on icon "Actions" at bounding box center [1174, 380] width 19 height 19
click at [1154, 408] on span "Edit note" at bounding box center [1129, 412] width 50 height 16
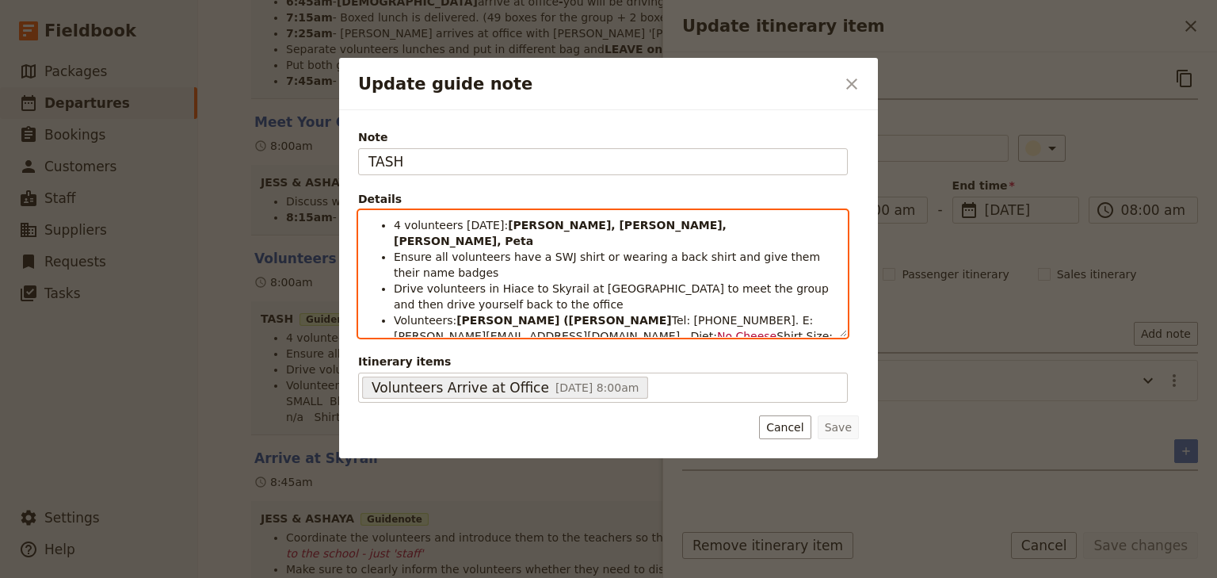
click at [439, 260] on li "Ensure all volunteers have a SWJ shirt or wearing a back shirt and give them th…" at bounding box center [616, 265] width 444 height 32
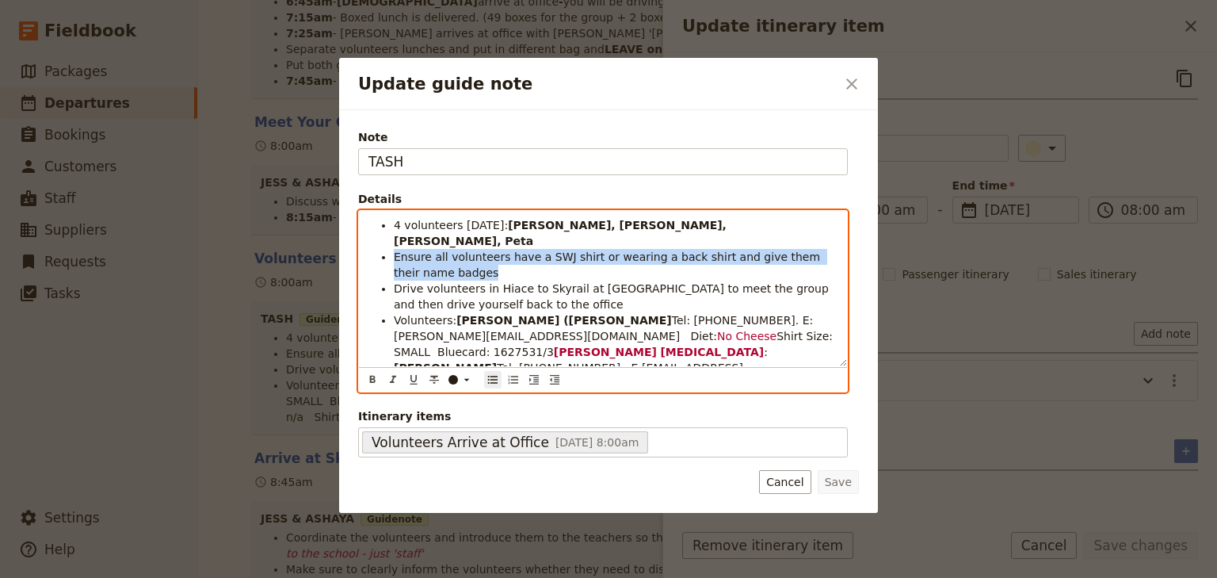
drag, startPoint x: 436, startPoint y: 258, endPoint x: 393, endPoint y: 242, distance: 45.6
click at [393, 242] on ul "4 volunteers [DATE]: [PERSON_NAME], [PERSON_NAME], [PERSON_NAME], [PERSON_NAME]…" at bounding box center [603, 320] width 469 height 206
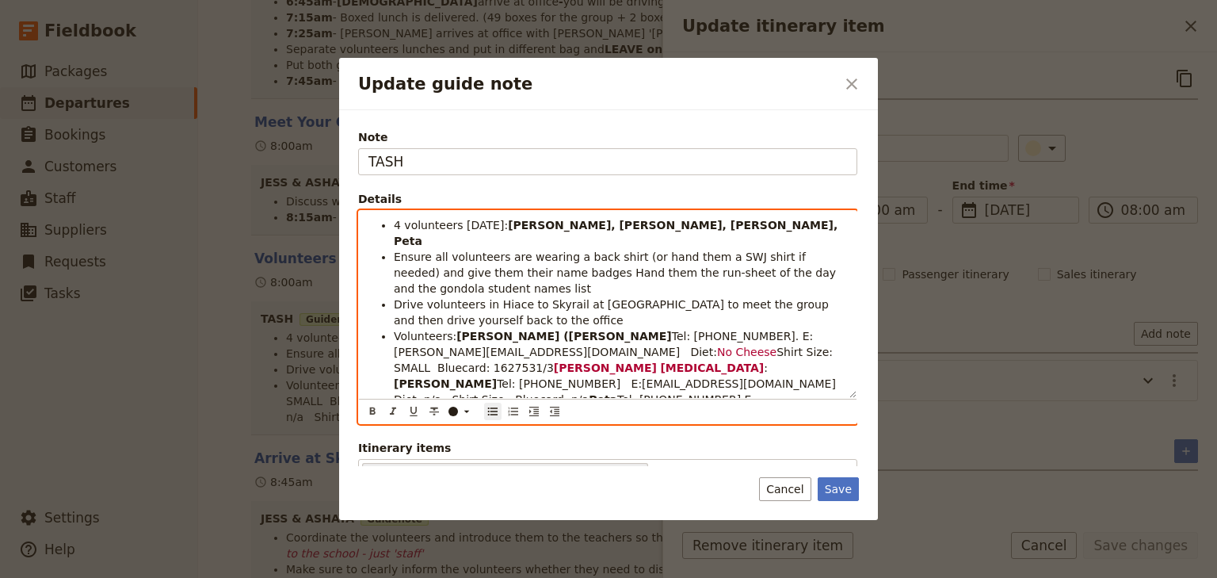
click at [540, 253] on span "Ensure all volunteers are wearing a back shirt (or hand them a SWJ shirt if nee…" at bounding box center [616, 272] width 445 height 44
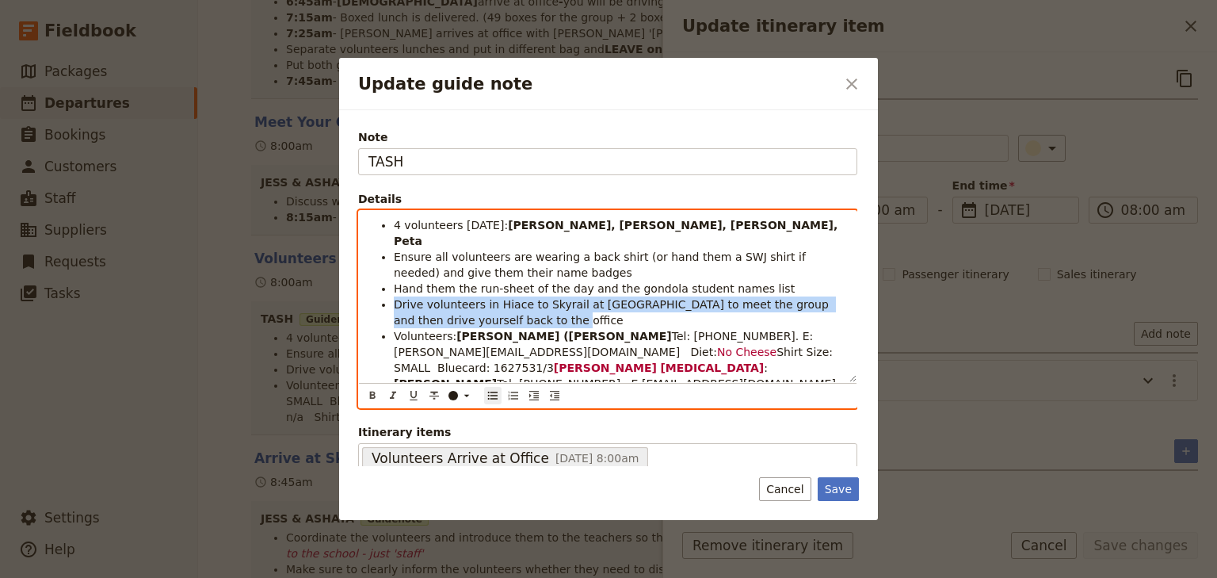
drag, startPoint x: 484, startPoint y: 306, endPoint x: 390, endPoint y: 284, distance: 96.9
click at [390, 284] on ul "4 volunteers [DATE]: [PERSON_NAME], [PERSON_NAME], [PERSON_NAME], Peta Ensure a…" at bounding box center [608, 328] width 479 height 222
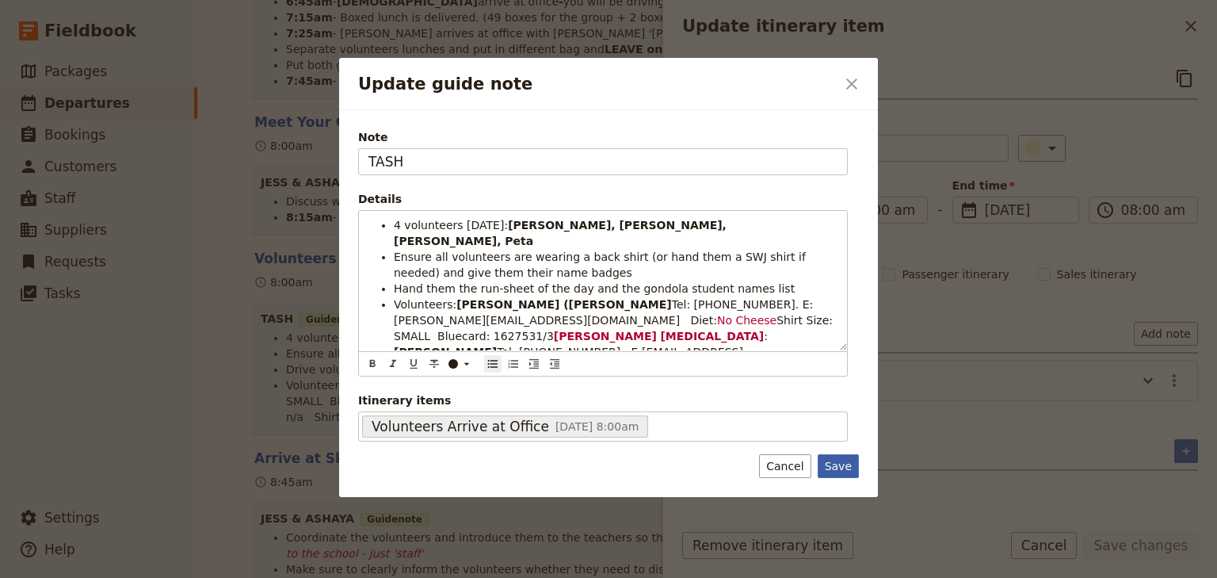
click at [834, 460] on button "Save" at bounding box center [838, 466] width 41 height 24
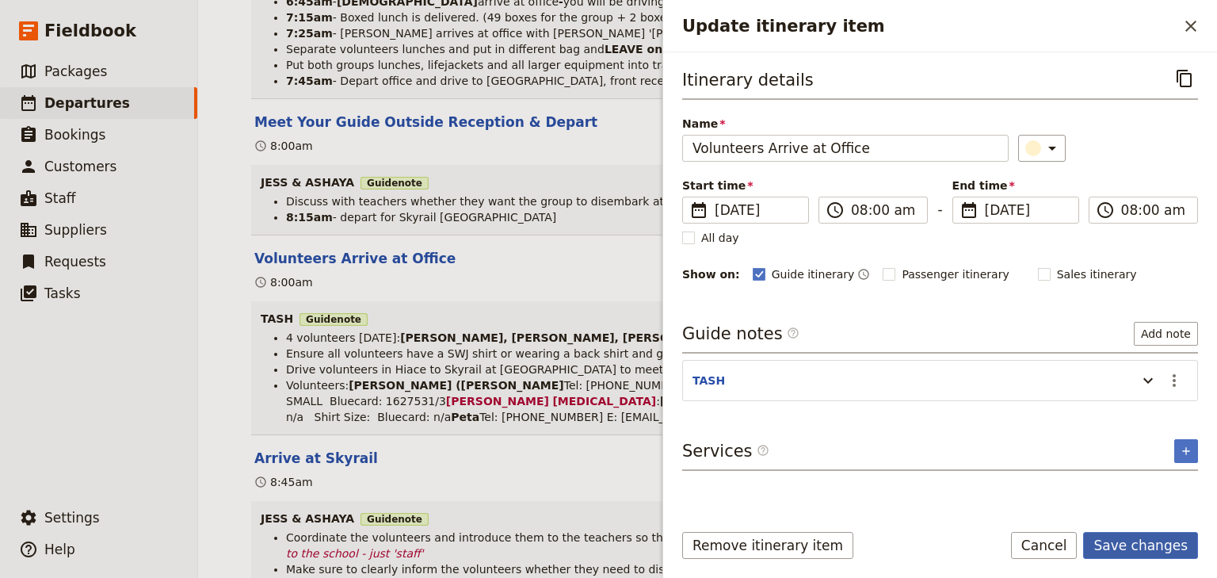
click at [1144, 548] on button "Save changes" at bounding box center [1140, 545] width 115 height 27
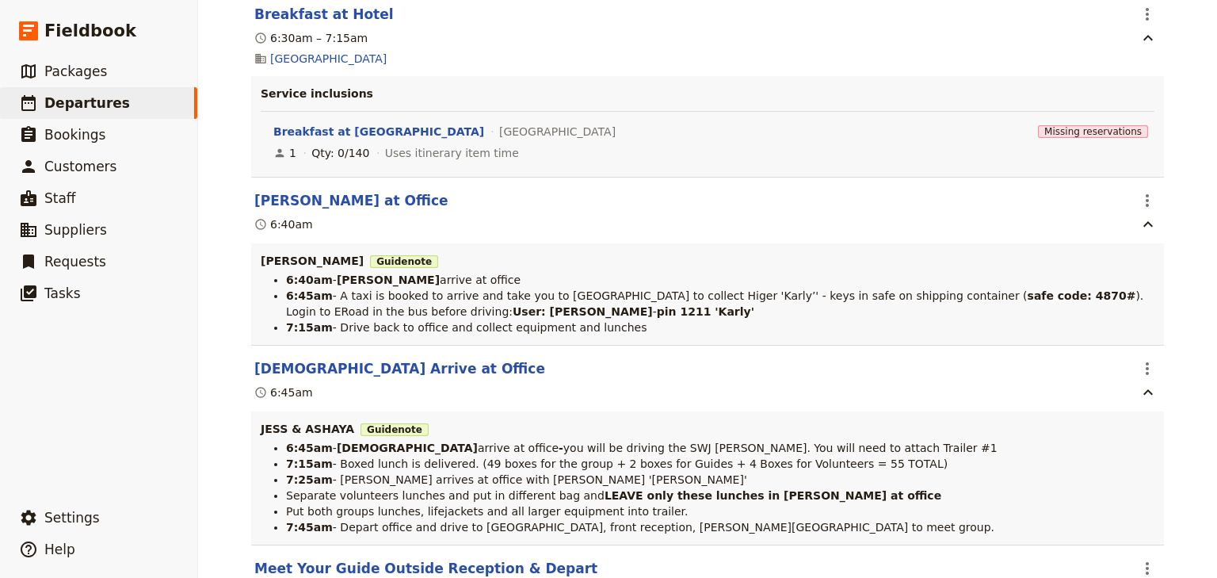
scroll to position [2346, 0]
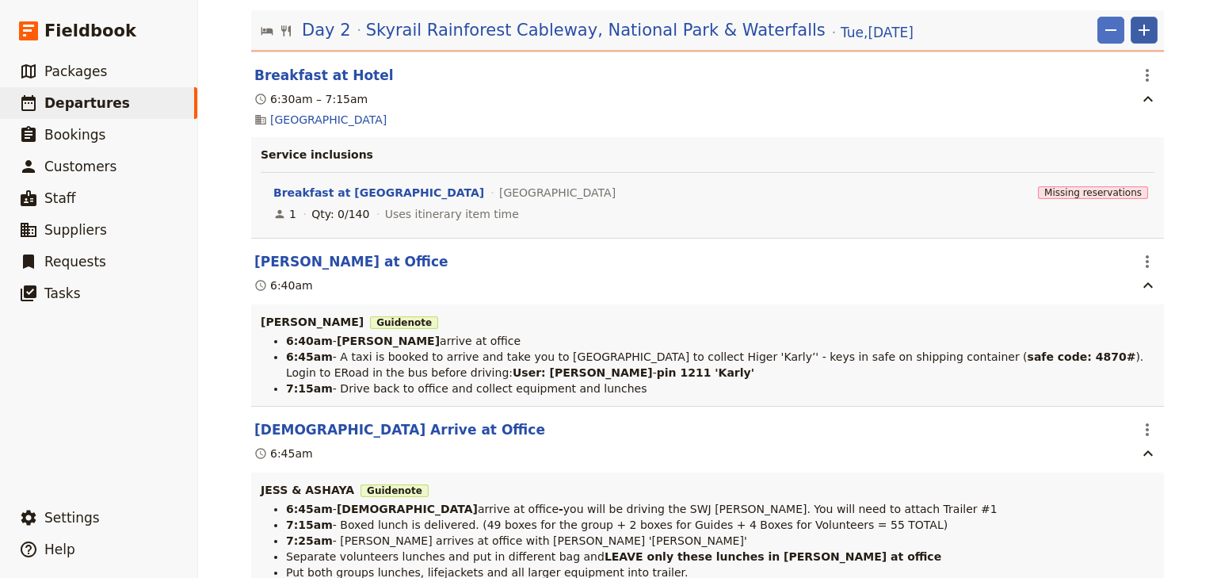
click at [1144, 40] on icon "Add" at bounding box center [1144, 30] width 19 height 19
click at [1106, 75] on span "Add itinerary item" at bounding box center [1092, 72] width 101 height 16
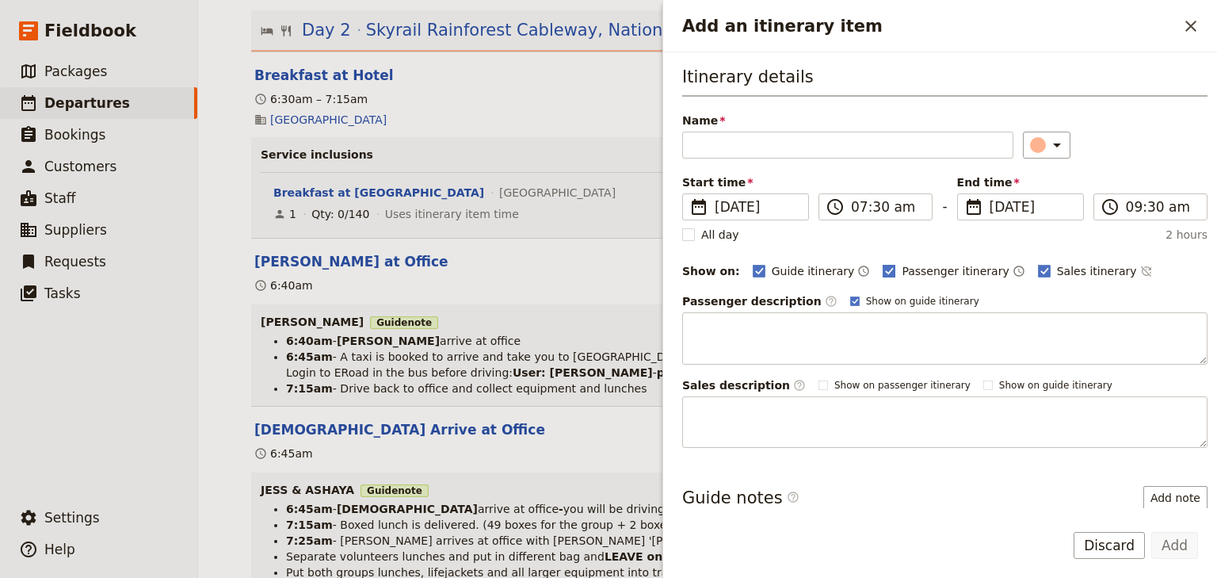
click at [884, 266] on rect "Add an itinerary item" at bounding box center [890, 271] width 12 height 12
click at [882, 263] on input "Passenger itinerary" at bounding box center [882, 262] width 1 height 1
checkbox input "false"
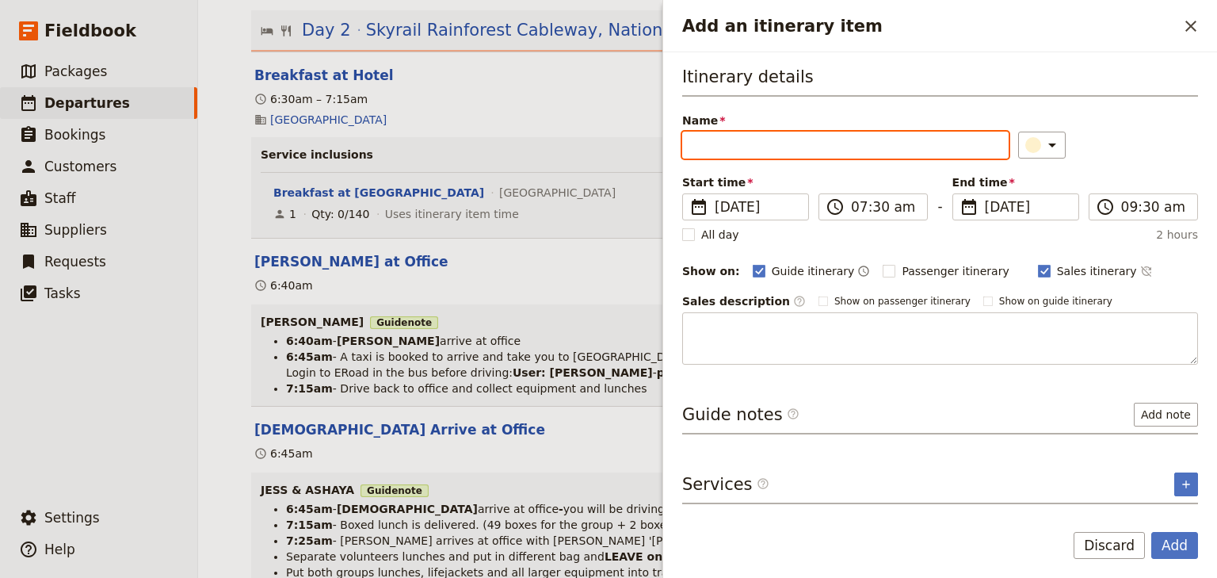
click at [729, 143] on input "Name" at bounding box center [845, 145] width 327 height 27
type input "Tash Depart Office with Volunteers"
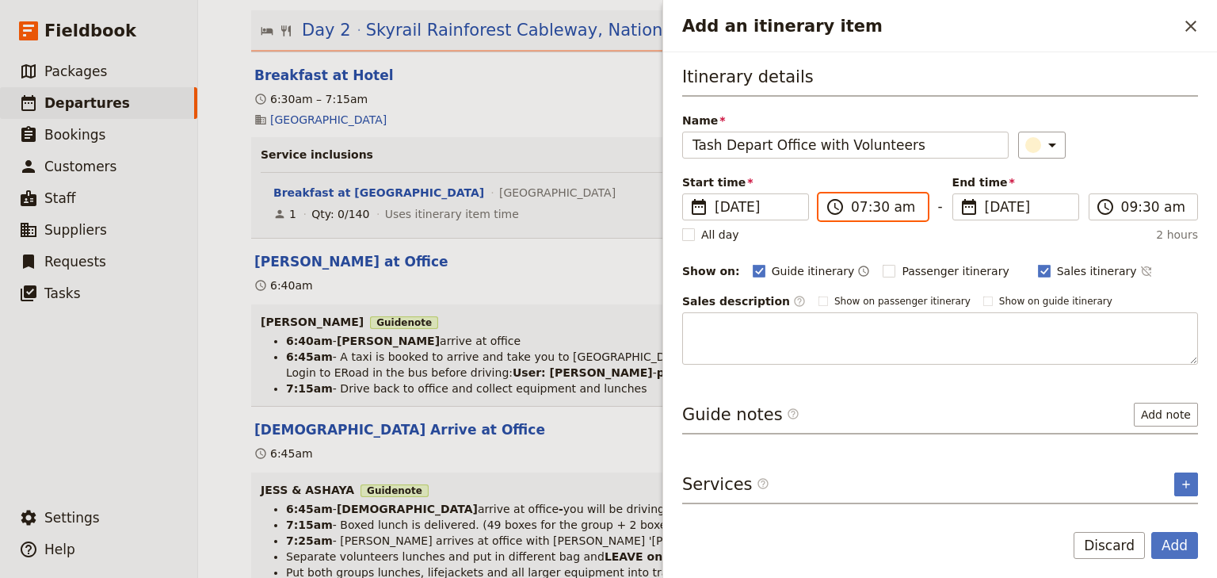
click at [857, 204] on input "07:30 am" at bounding box center [884, 206] width 67 height 19
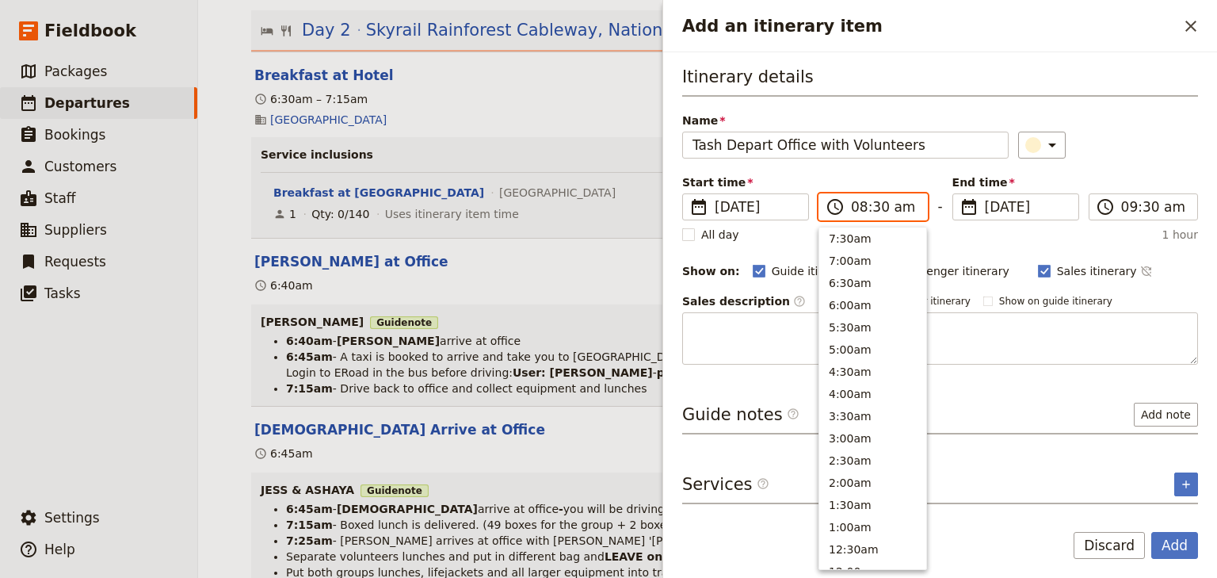
scroll to position [669, 0]
click at [876, 206] on input "08:30 am" at bounding box center [884, 206] width 67 height 19
type input "08:15 am"
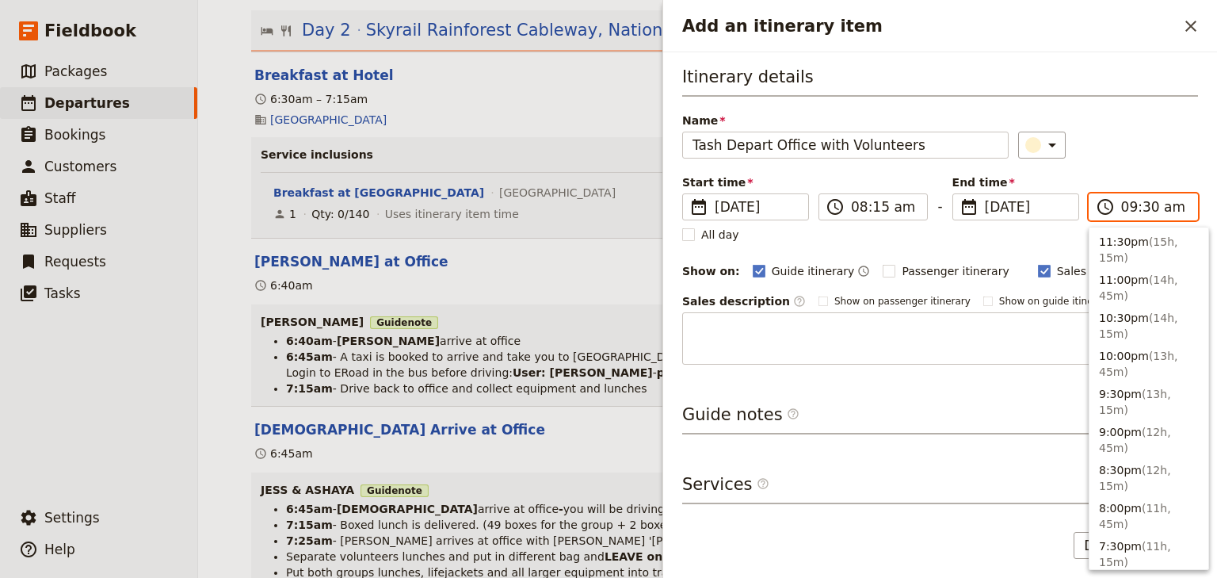
click at [1123, 212] on input "09:30 am" at bounding box center [1155, 206] width 67 height 19
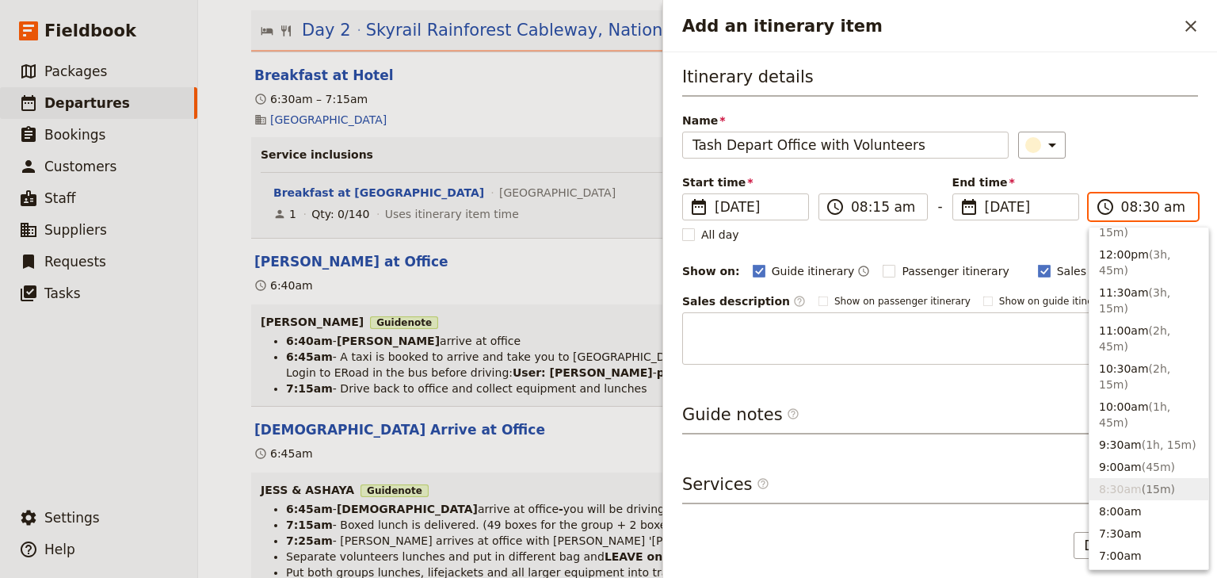
click at [1148, 205] on input "08:30 am" at bounding box center [1155, 206] width 67 height 19
type input "08:15 am"
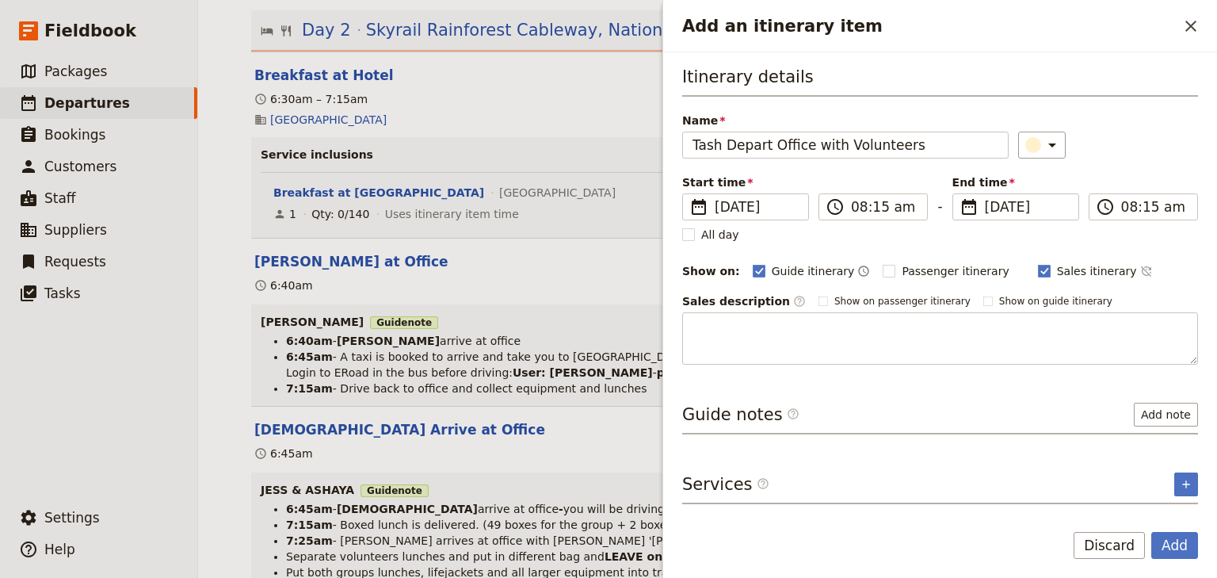
click at [1148, 152] on div "​" at bounding box center [1108, 145] width 180 height 27
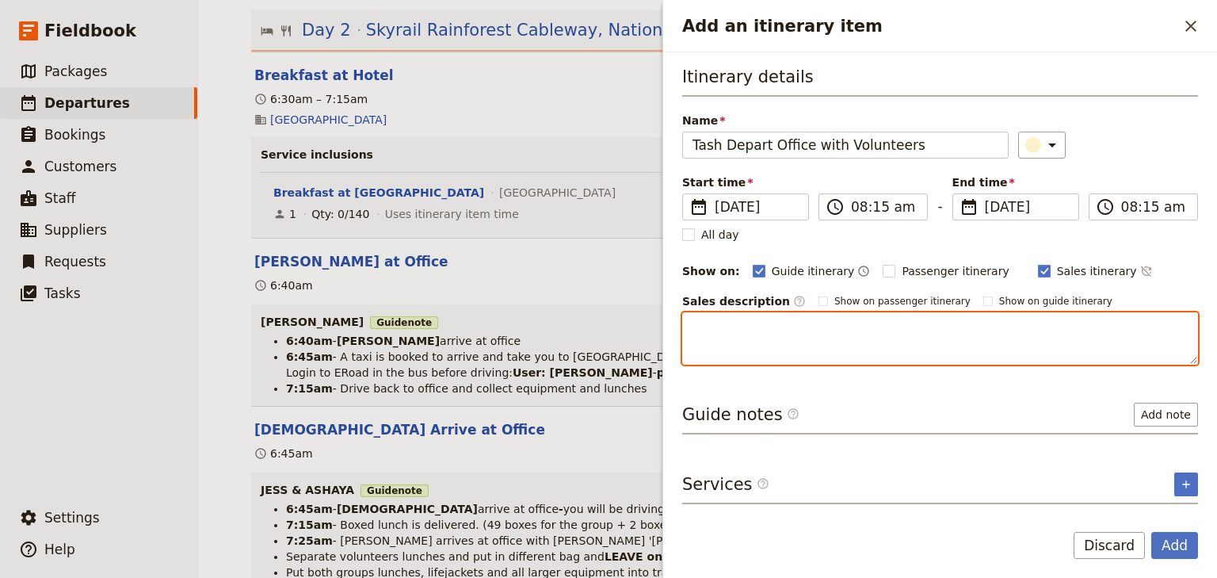
click at [707, 329] on textarea "Add an itinerary item" at bounding box center [940, 338] width 516 height 52
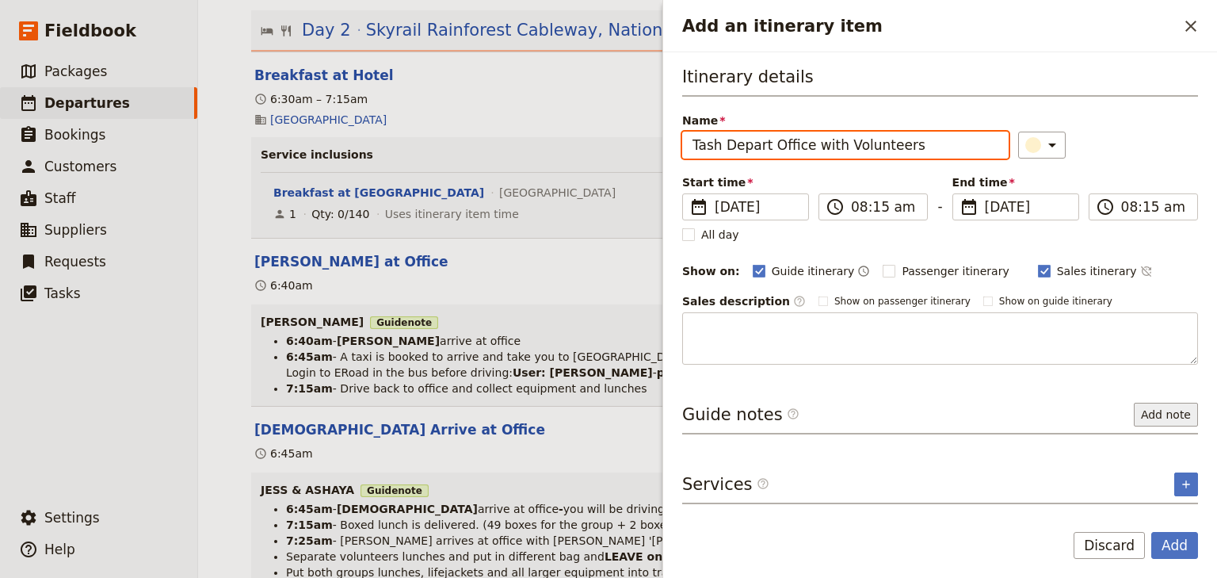
click at [1161, 407] on button "Add note" at bounding box center [1166, 415] width 64 height 24
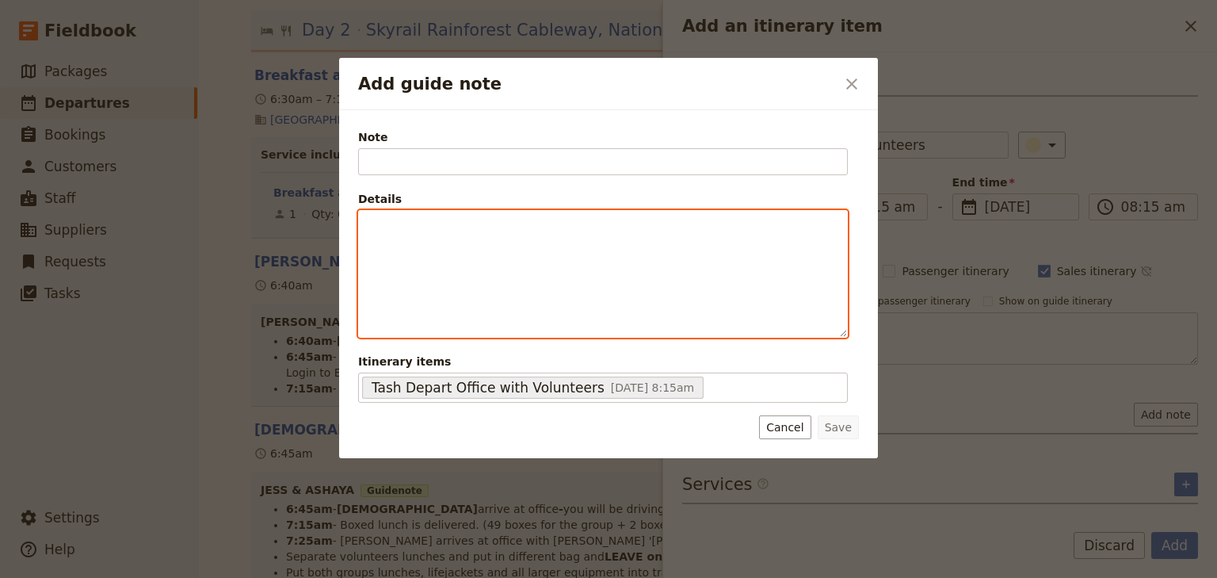
click at [393, 228] on p "Add guide note" at bounding box center [603, 225] width 469 height 16
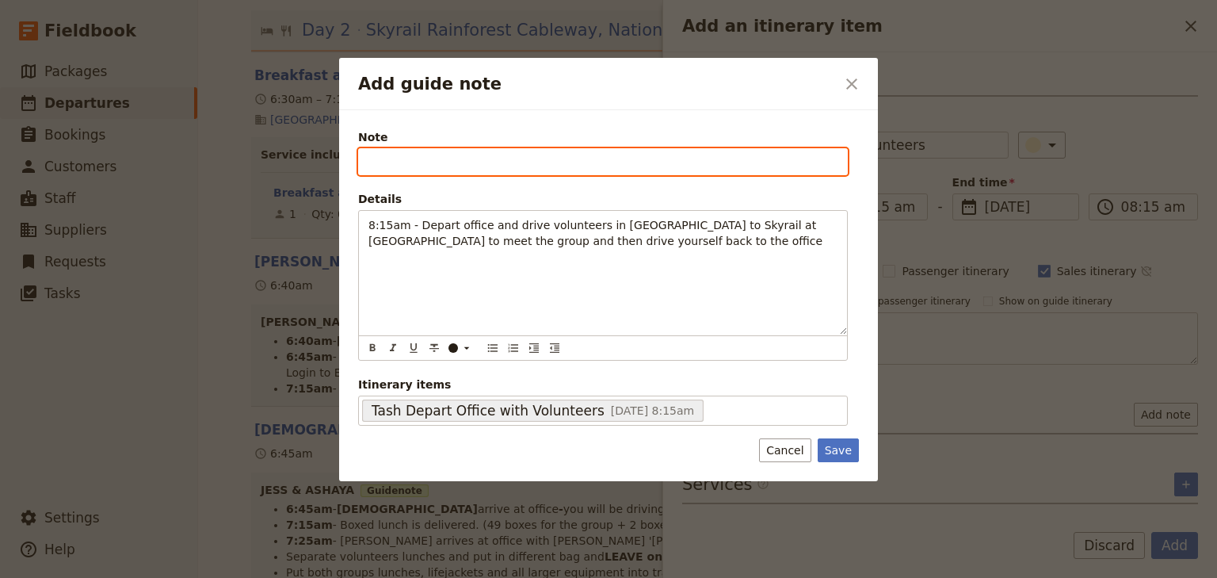
click at [376, 156] on input "Note" at bounding box center [603, 161] width 490 height 27
type input "TASH"
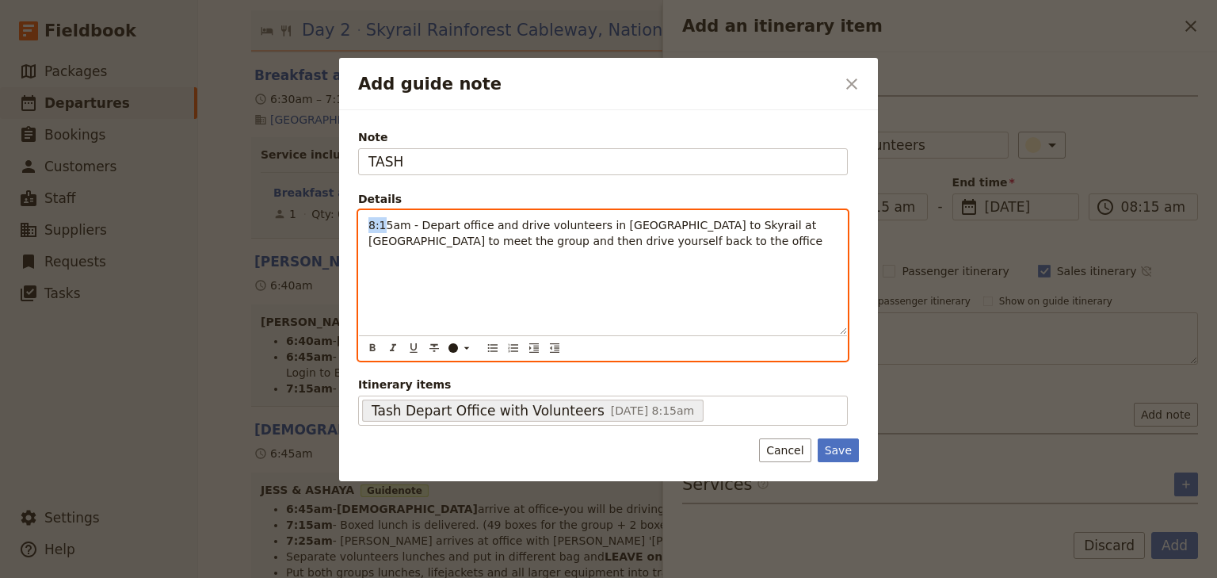
drag, startPoint x: 368, startPoint y: 222, endPoint x: 381, endPoint y: 222, distance: 13.5
click at [381, 222] on span "8:15am - Depart office and drive volunteers in [GEOGRAPHIC_DATA] to Skyrail at …" at bounding box center [596, 233] width 454 height 29
click at [487, 348] on icon "Bulleted list" at bounding box center [493, 348] width 13 height 13
drag, startPoint x: 429, startPoint y: 225, endPoint x: 396, endPoint y: 221, distance: 32.7
click at [396, 221] on span "8:15am - Depart office and drive volunteers in [GEOGRAPHIC_DATA] to Skyrail at …" at bounding box center [613, 241] width 438 height 44
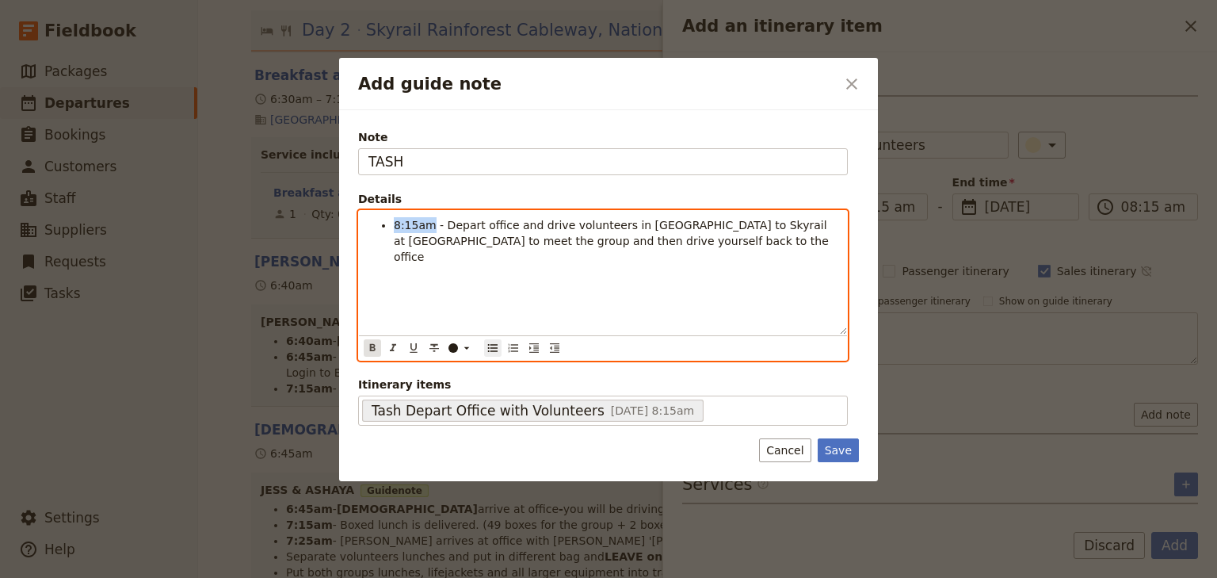
click at [369, 347] on icon "Format bold" at bounding box center [372, 348] width 13 height 13
drag, startPoint x: 453, startPoint y: 278, endPoint x: 463, endPoint y: 276, distance: 9.8
click at [453, 277] on div "8:15am - Depart office and drive volunteers in [GEOGRAPHIC_DATA] to Skyrail at …" at bounding box center [603, 273] width 488 height 124
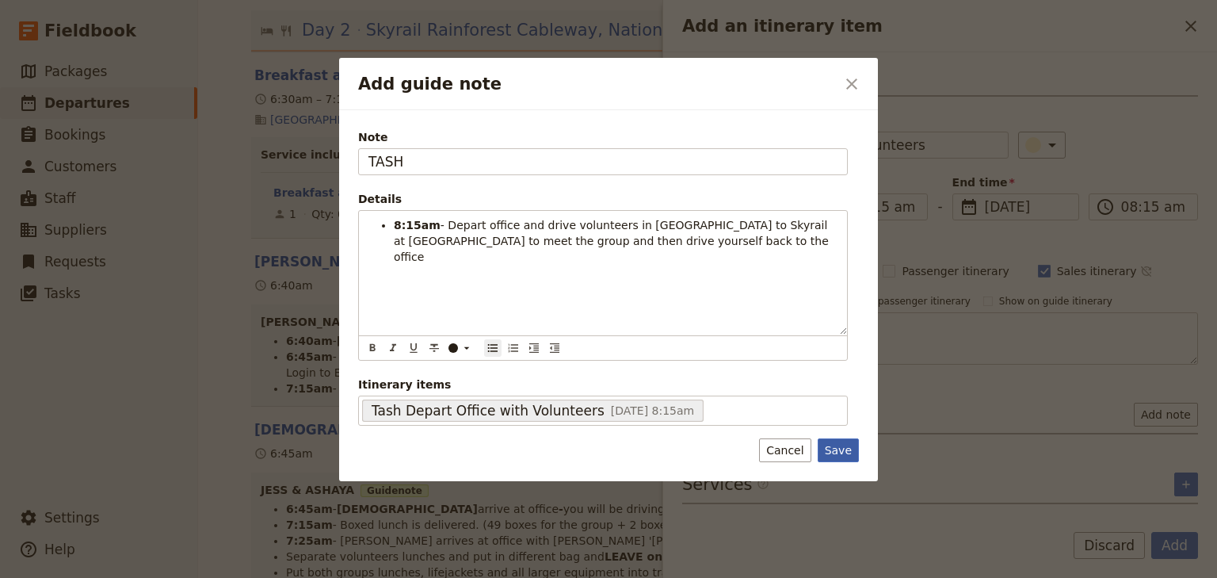
click at [831, 444] on button "Save" at bounding box center [838, 450] width 41 height 24
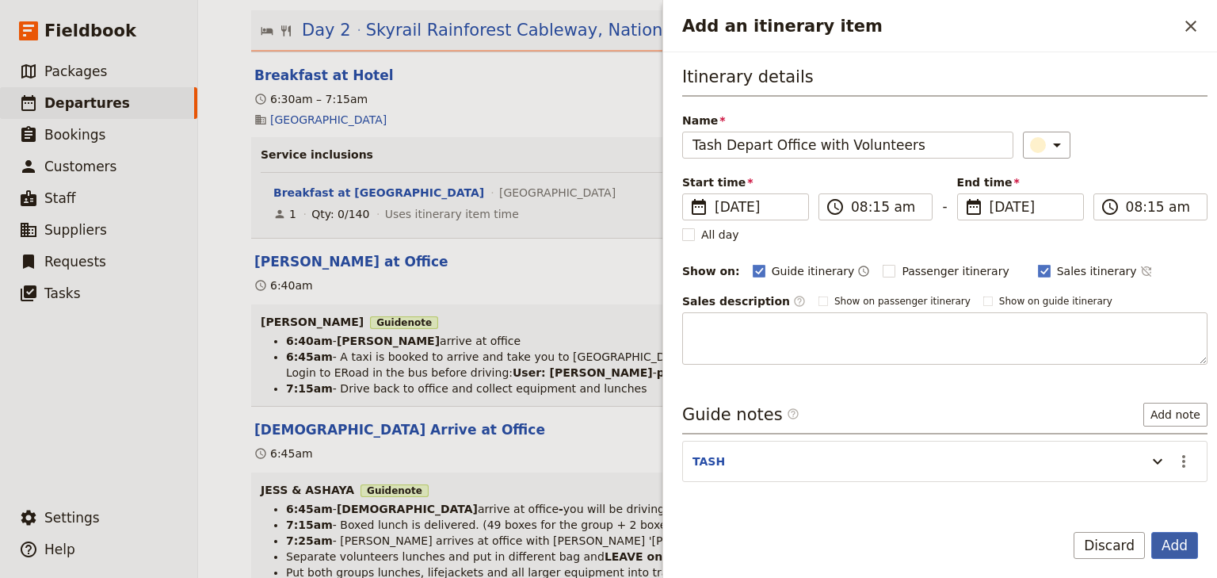
click at [1177, 545] on button "Add" at bounding box center [1175, 545] width 47 height 27
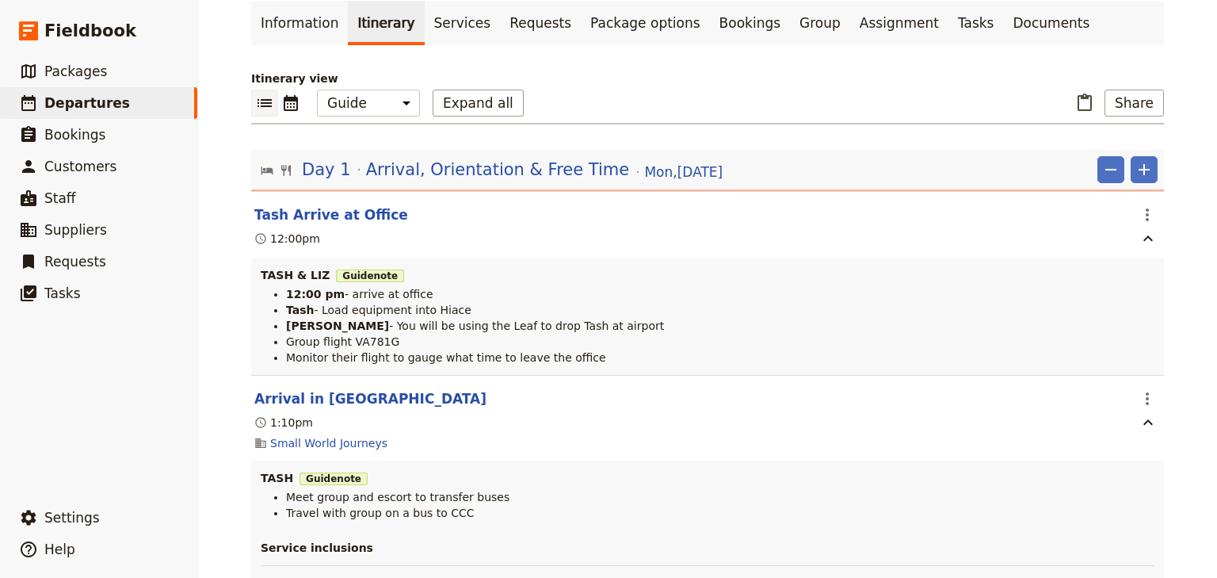
scroll to position [0, 0]
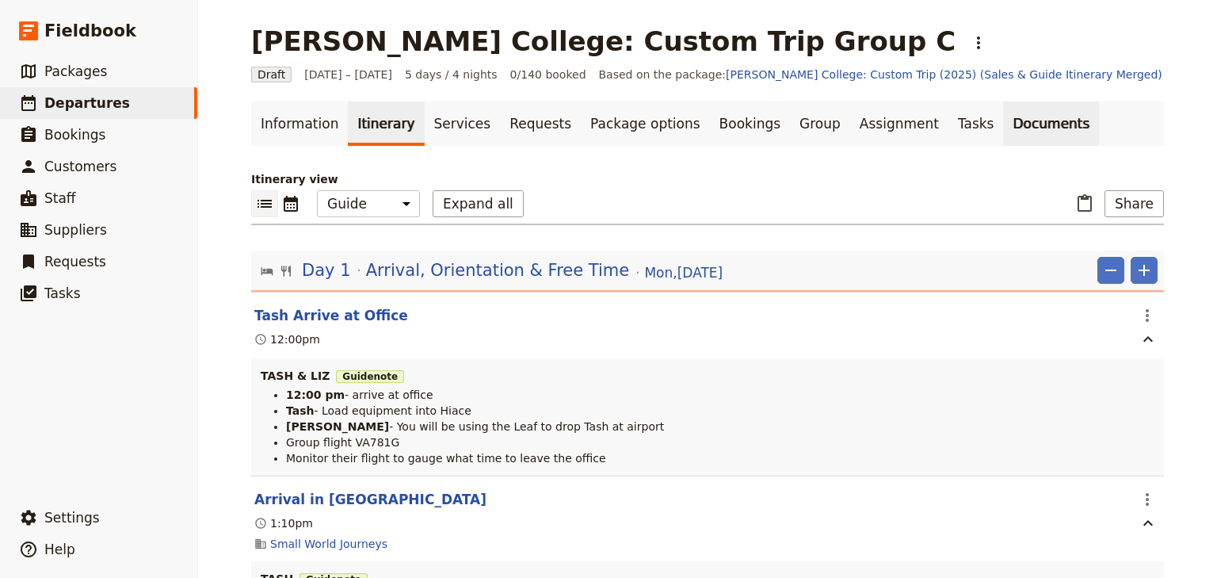
click at [1003, 123] on link "Documents" at bounding box center [1051, 123] width 96 height 44
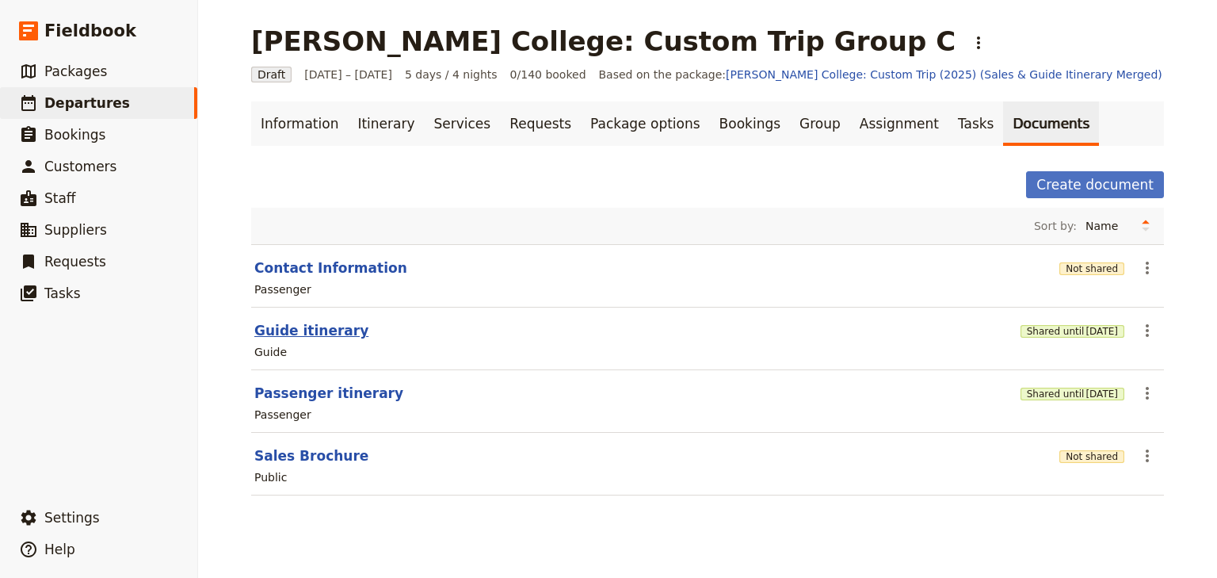
click at [311, 333] on button "Guide itinerary" at bounding box center [311, 330] width 114 height 19
select select "STAFF"
select select "RUN_SHEET"
select select "DEFAULT"
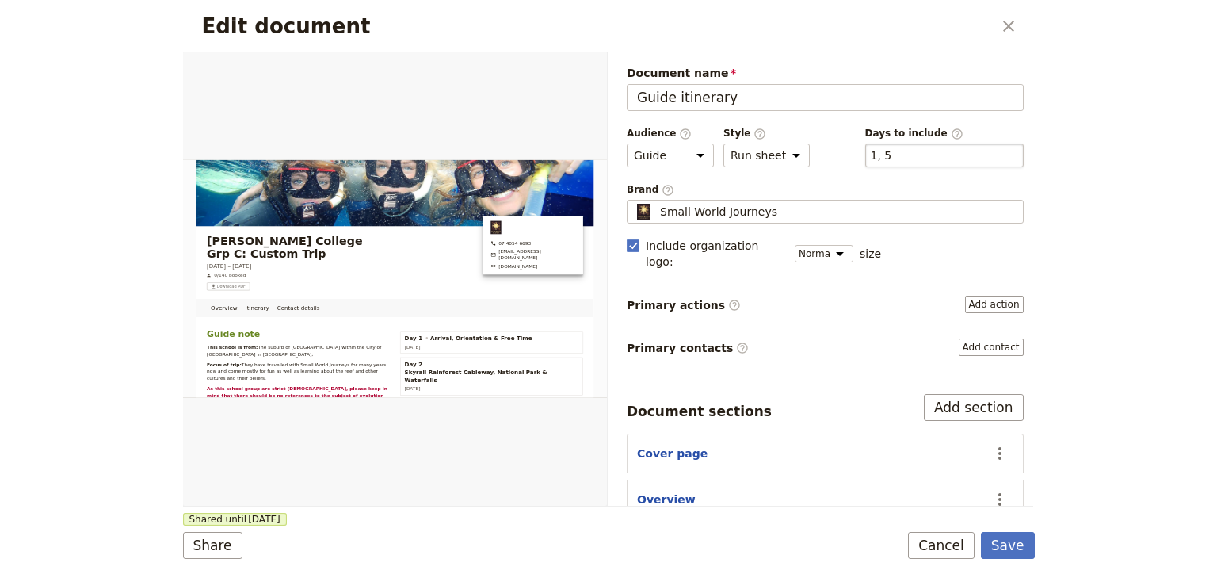
click at [900, 149] on div "​ 1, 5 1, 5" at bounding box center [945, 155] width 159 height 24
click at [892, 149] on button "​ 1, 5" at bounding box center [881, 155] width 21 height 16
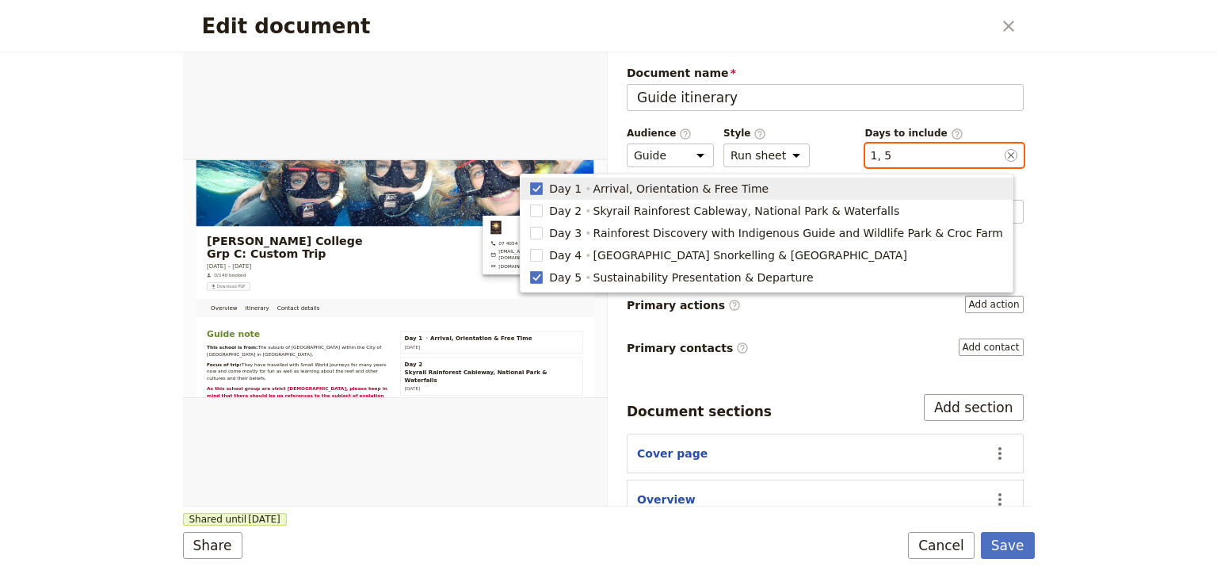
click at [669, 190] on span "Arrival, Orientation & Free Time" at bounding box center [682, 189] width 176 height 16
type input "5"
checkbox input "false"
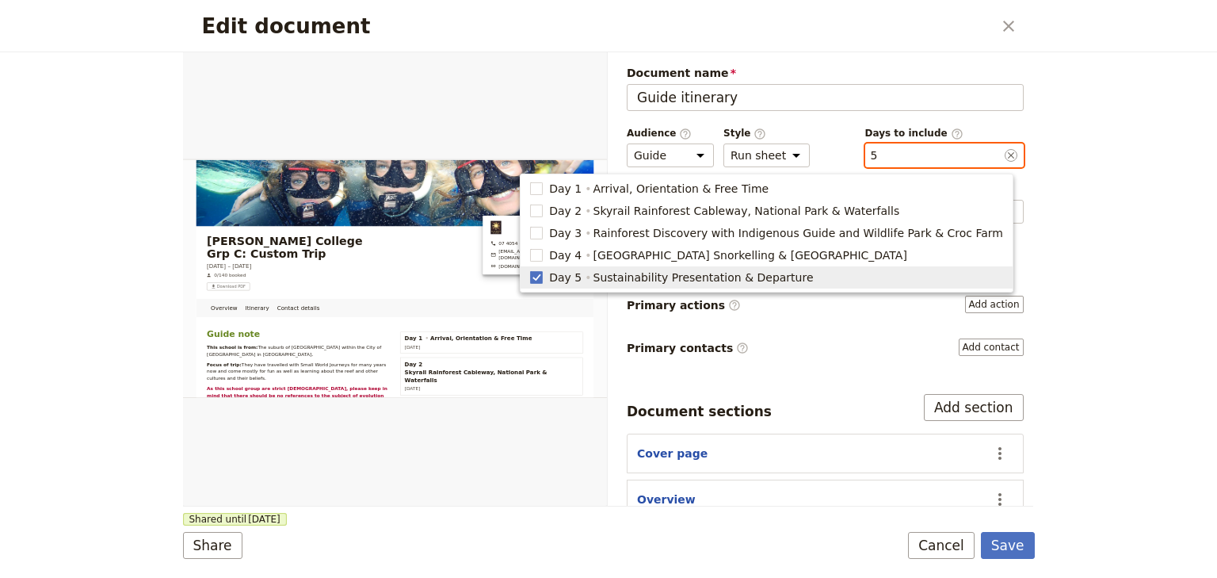
click at [658, 281] on span "Sustainability Presentation & Departure" at bounding box center [704, 277] width 220 height 16
checkbox input "false"
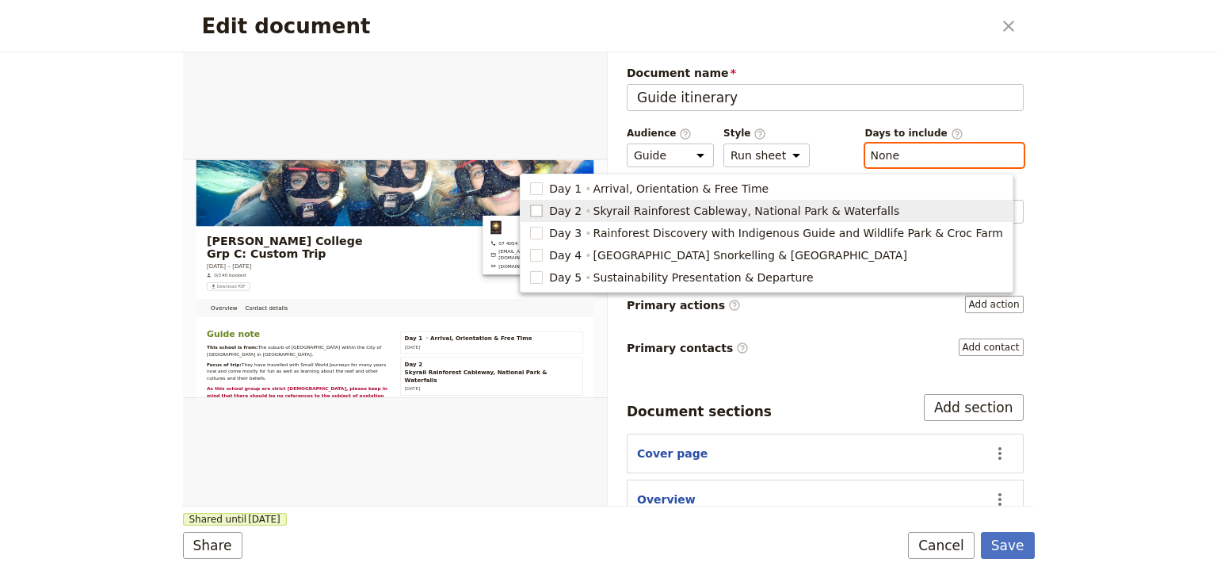
click at [543, 211] on rect "button" at bounding box center [537, 210] width 12 height 12
type input "2"
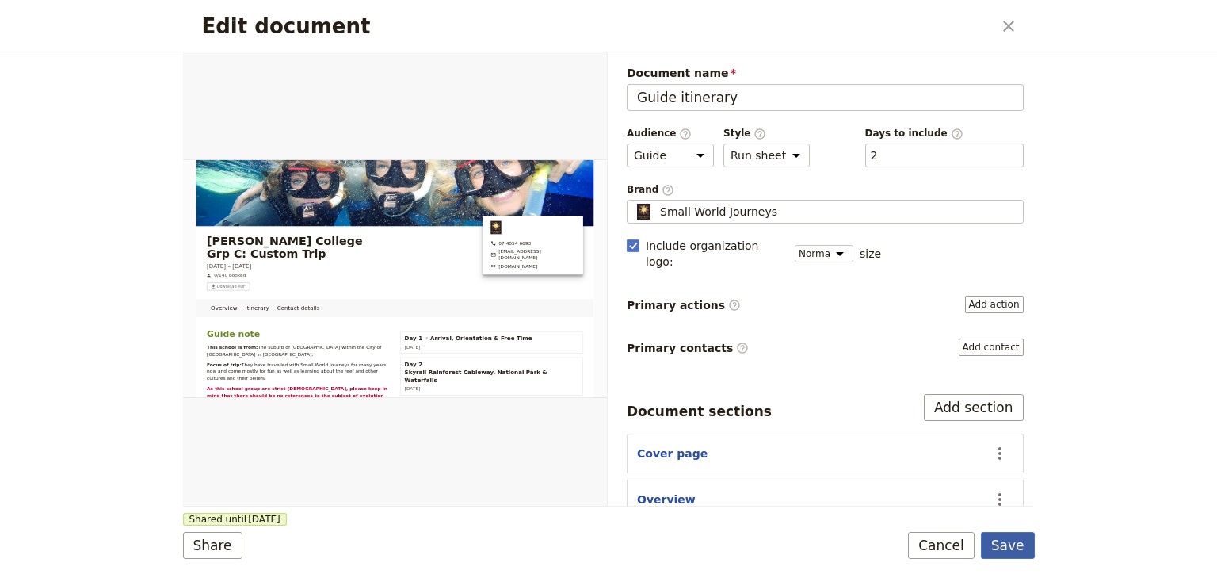
click at [1008, 545] on button "Save" at bounding box center [1008, 545] width 54 height 27
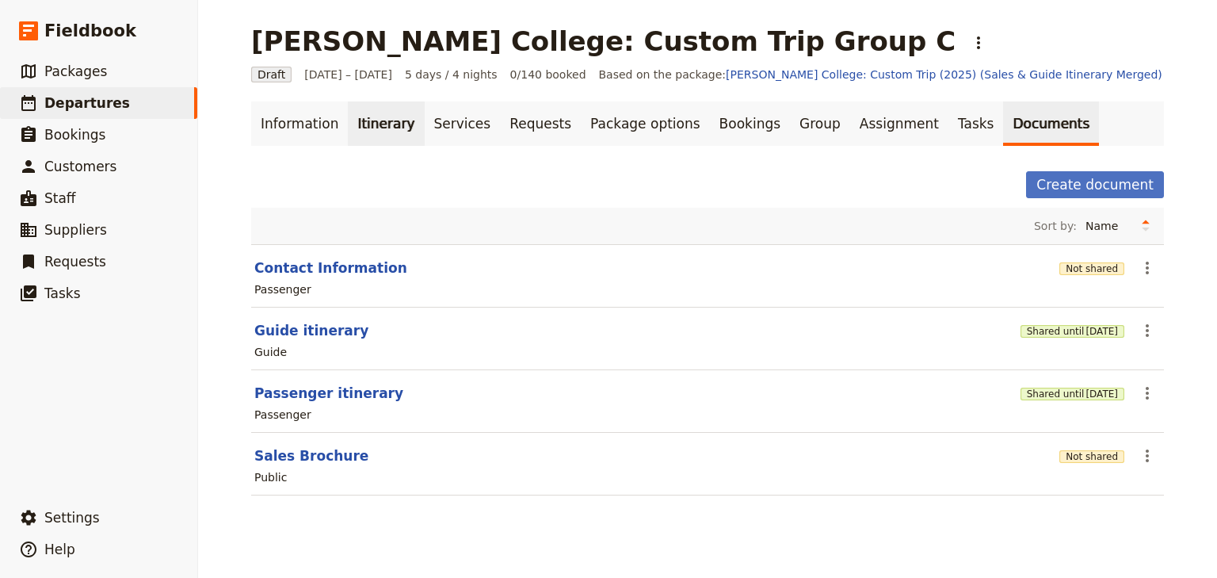
click at [377, 117] on link "Itinerary" at bounding box center [386, 123] width 76 height 44
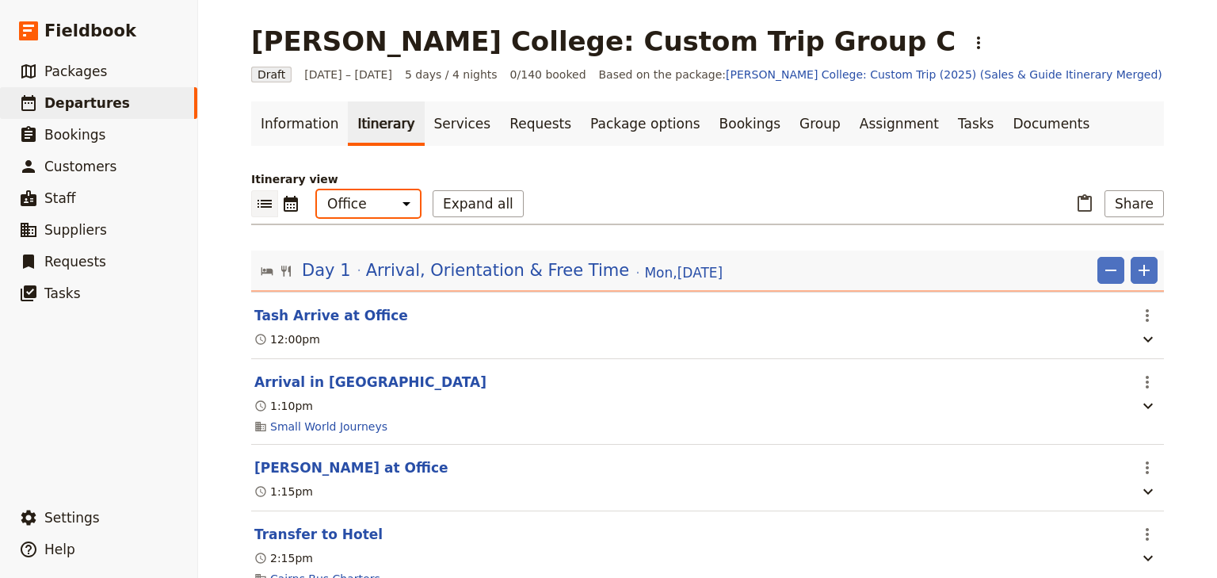
click at [375, 203] on select "Office Guide Passenger Sales" at bounding box center [368, 203] width 103 height 27
select select "STAFF"
click at [317, 190] on select "Office Guide Passenger Sales" at bounding box center [368, 203] width 103 height 27
click at [1135, 209] on button "Share" at bounding box center [1134, 203] width 59 height 27
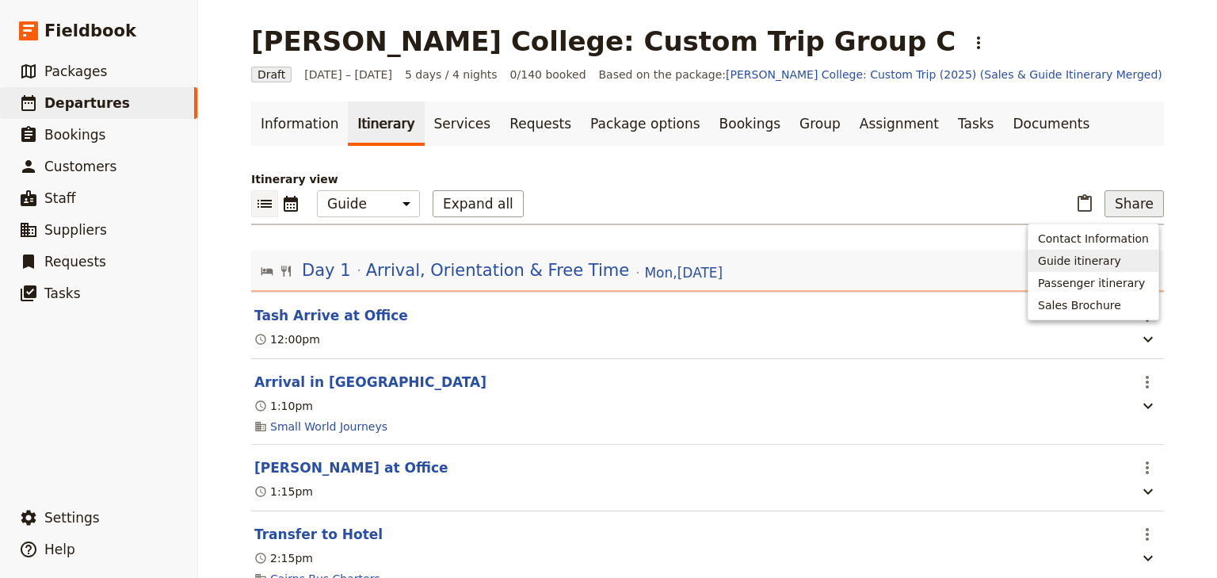
click at [1097, 258] on span "Guide itinerary" at bounding box center [1079, 261] width 83 height 16
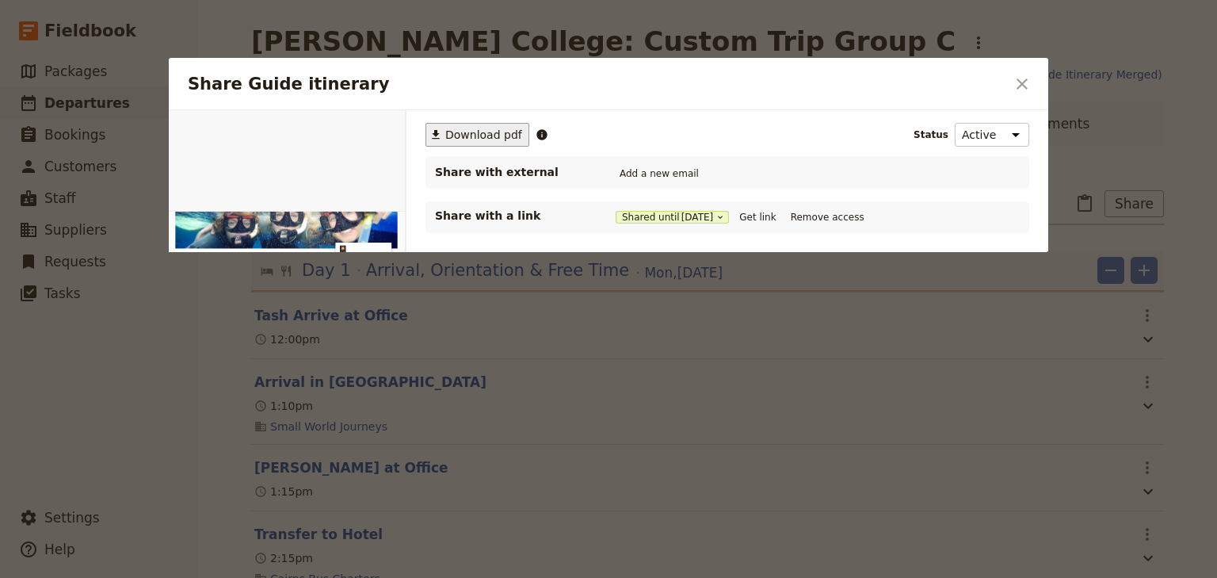
click at [473, 136] on span "Download pdf" at bounding box center [483, 135] width 77 height 16
click at [1024, 82] on icon "Close dialog" at bounding box center [1022, 83] width 11 height 11
